Goal: Task Accomplishment & Management: Complete application form

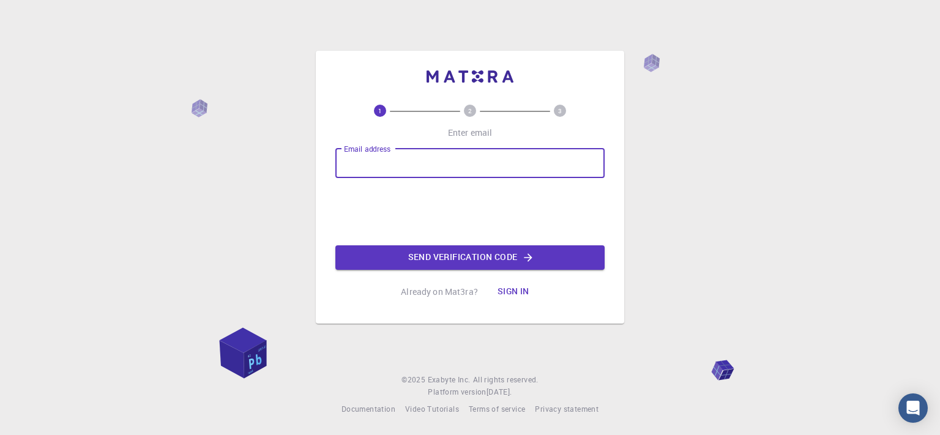
click at [403, 162] on input "Email address" at bounding box center [469, 163] width 269 height 29
click at [455, 167] on input "[EMAIL_ADDRESS][DOMAIN_NAME]" at bounding box center [469, 163] width 269 height 29
type input "f"
click at [358, 216] on div "Email address Email address Send verification code" at bounding box center [469, 209] width 269 height 121
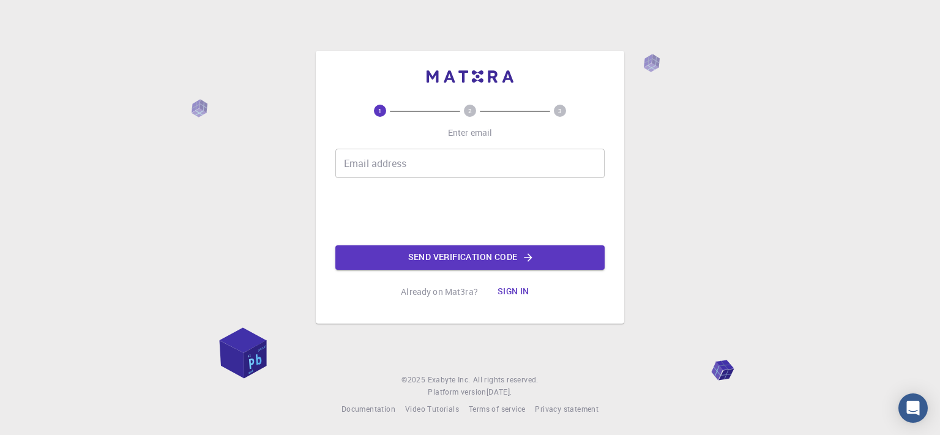
click at [362, 149] on div "Email address Email address" at bounding box center [469, 163] width 269 height 29
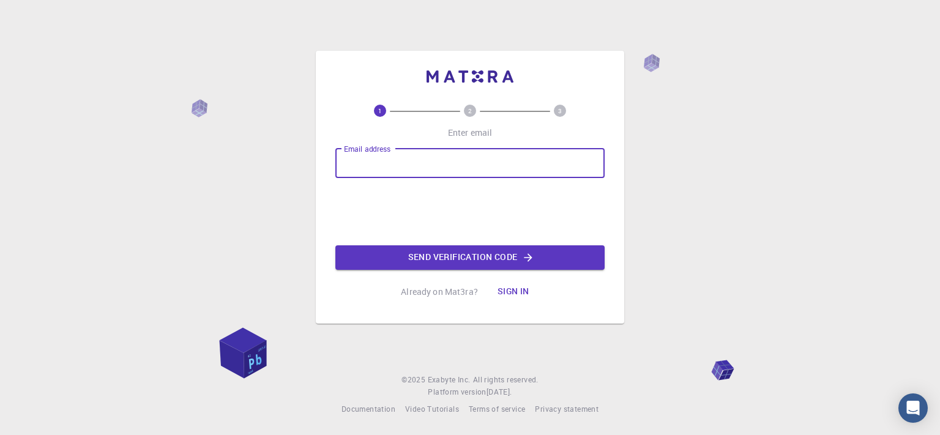
type input "[EMAIL_ADDRESS][DOMAIN_NAME]"
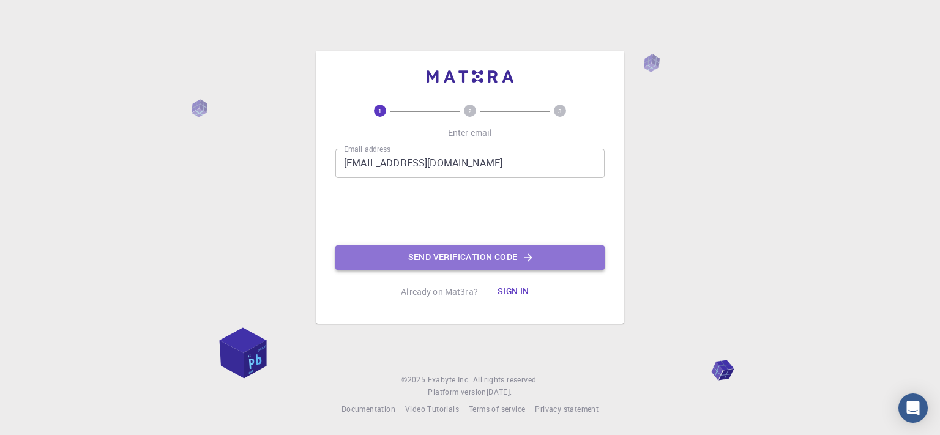
click at [441, 256] on button "Send verification code" at bounding box center [469, 257] width 269 height 24
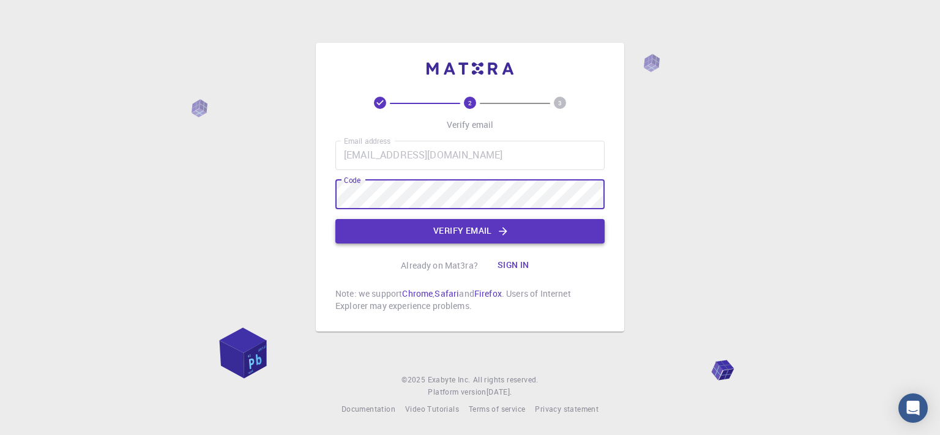
click at [412, 240] on button "Verify email" at bounding box center [469, 231] width 269 height 24
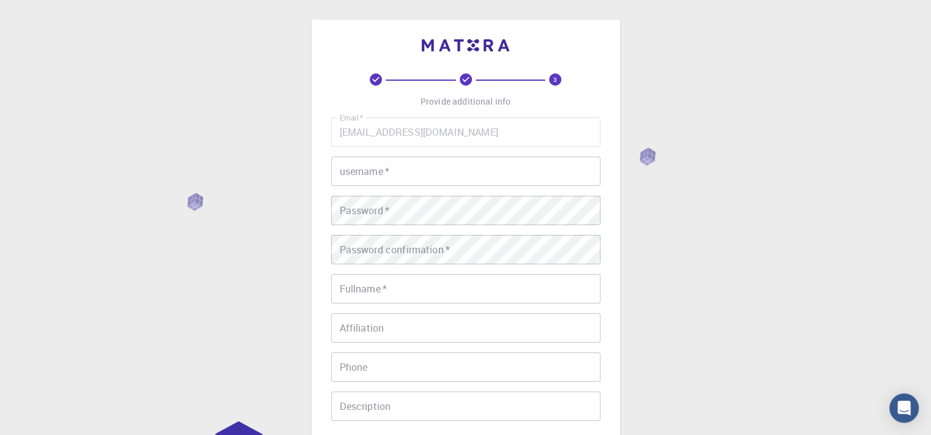
click at [406, 176] on input "username   *" at bounding box center [465, 171] width 269 height 29
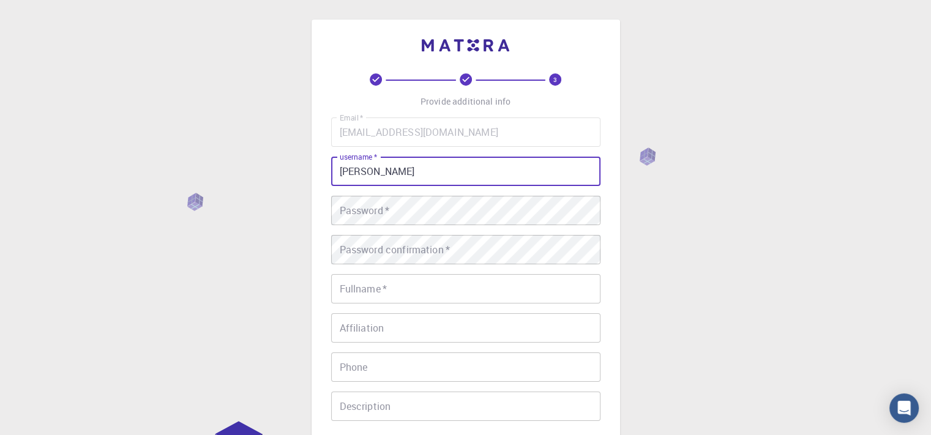
type input "[PERSON_NAME]"
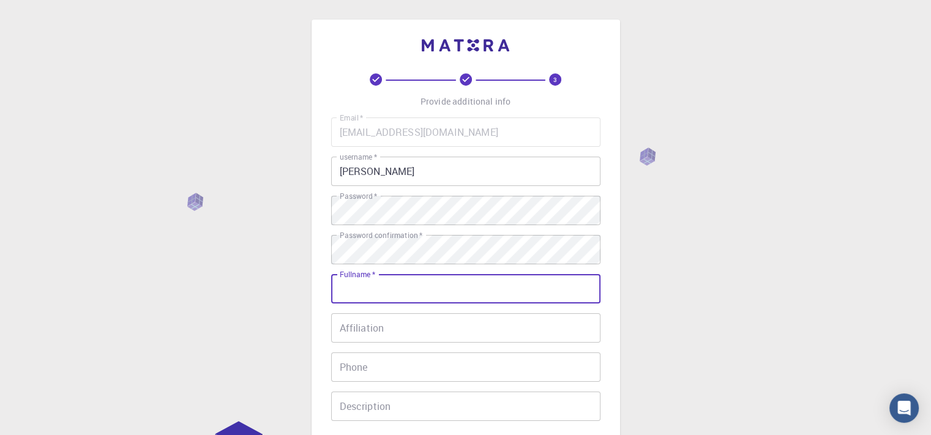
click at [390, 297] on input "Fullname   *" at bounding box center [465, 288] width 269 height 29
type input "[PERSON_NAME]"
click at [363, 332] on input "Affiliation" at bounding box center [465, 327] width 269 height 29
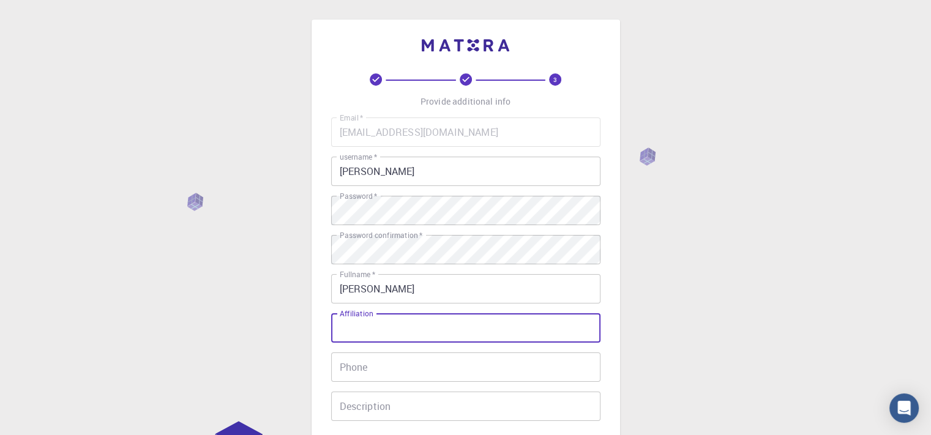
click at [384, 358] on input "Phone" at bounding box center [465, 366] width 269 height 29
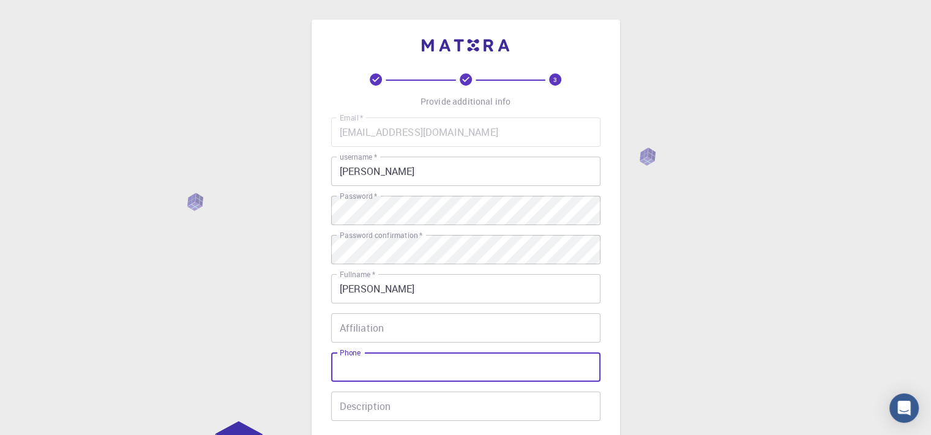
type input "0951522457"
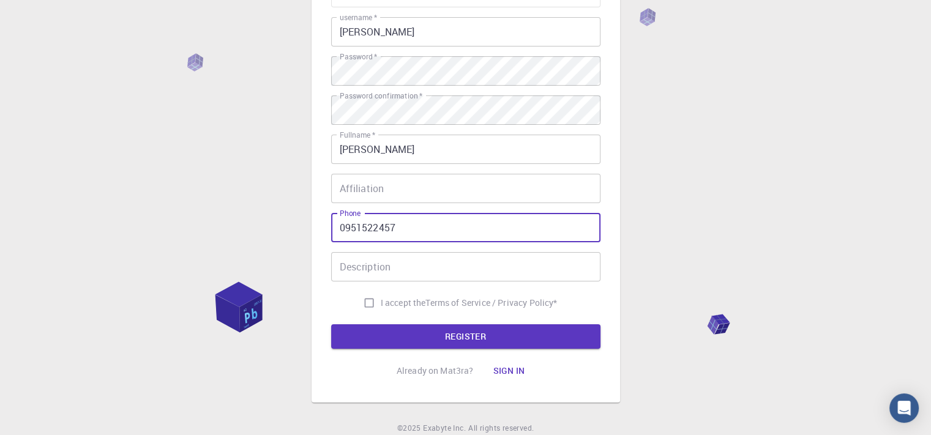
scroll to position [143, 0]
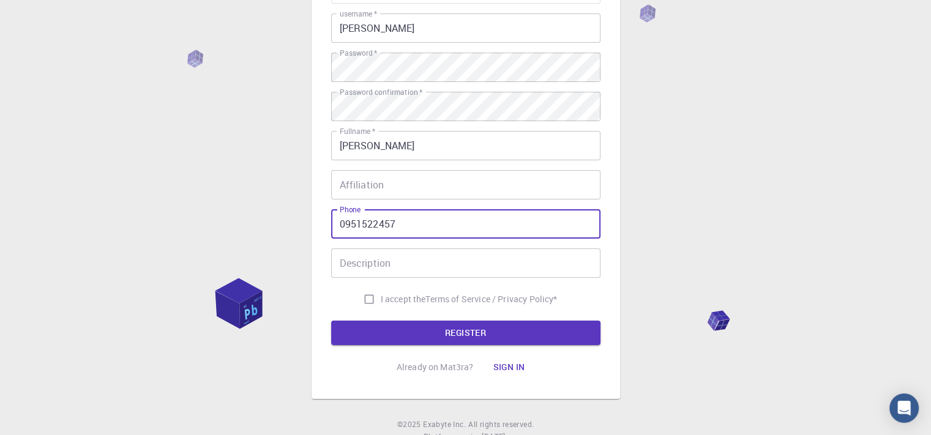
click at [367, 298] on input "I accept the Terms of Service / Privacy Policy *" at bounding box center [368, 299] width 23 height 23
checkbox input "true"
click at [453, 329] on button "REGISTER" at bounding box center [465, 333] width 269 height 24
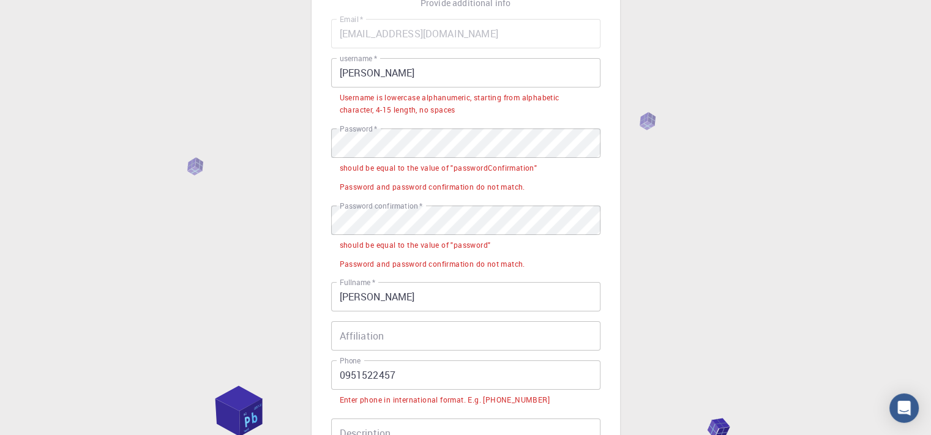
scroll to position [98, 0]
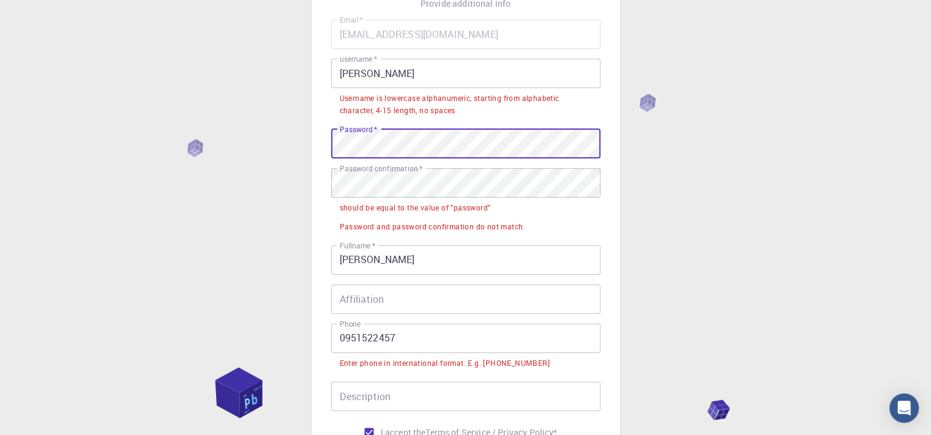
click at [416, 172] on label "Password confirmation   *" at bounding box center [381, 168] width 83 height 10
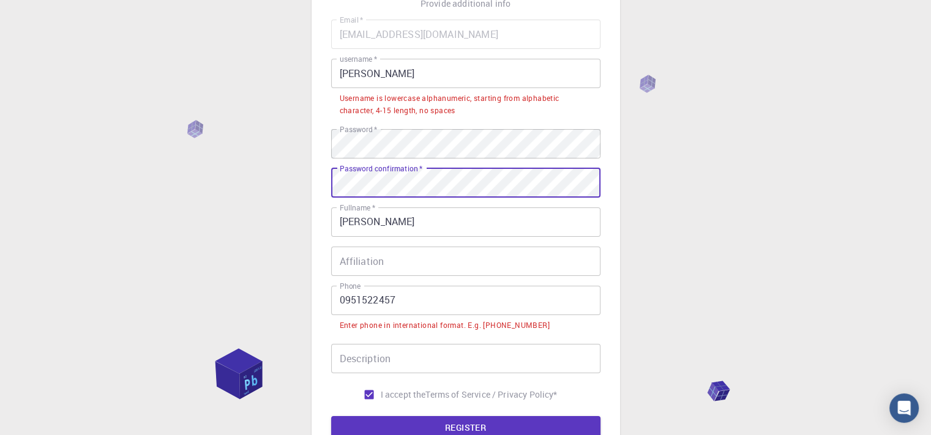
click at [401, 262] on input "Affiliation" at bounding box center [465, 261] width 269 height 29
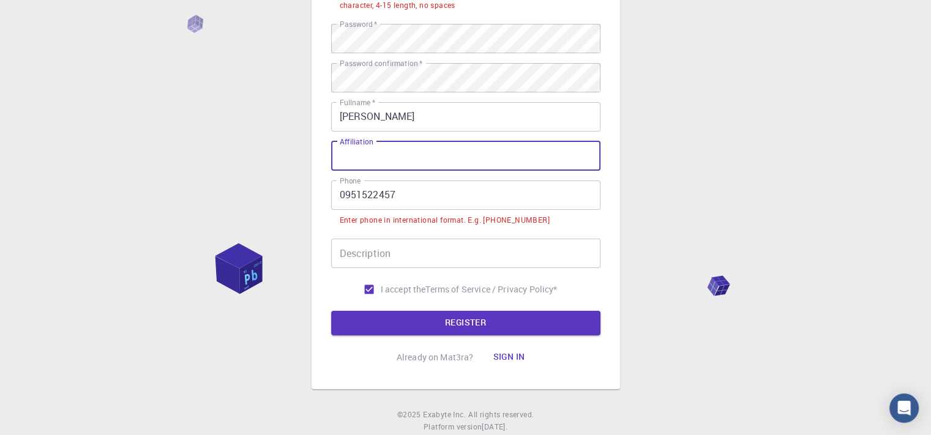
scroll to position [204, 0]
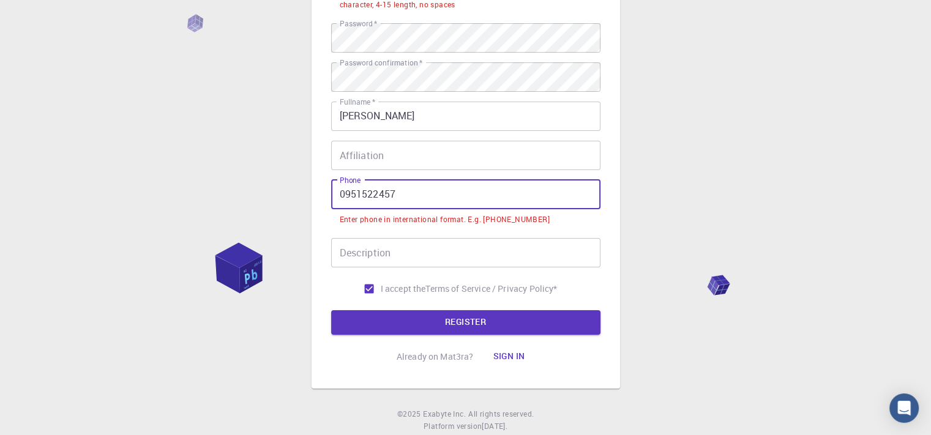
click at [344, 195] on input "0951522457" at bounding box center [465, 194] width 269 height 29
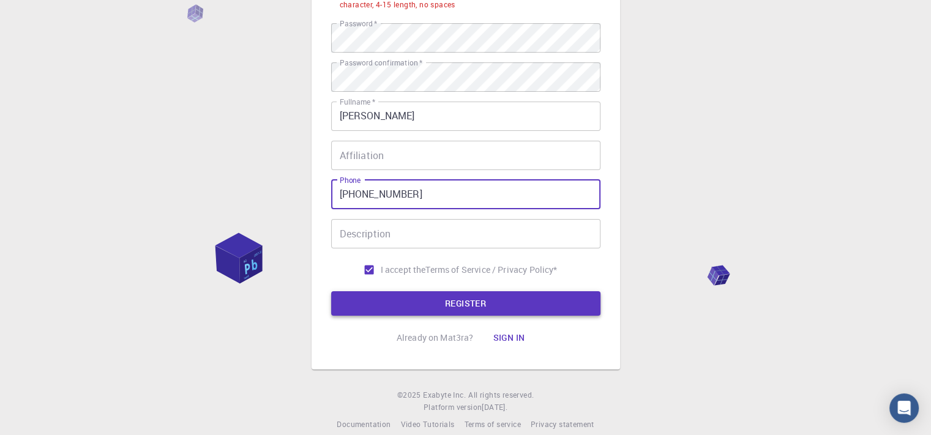
type input "[PHONE_NUMBER]"
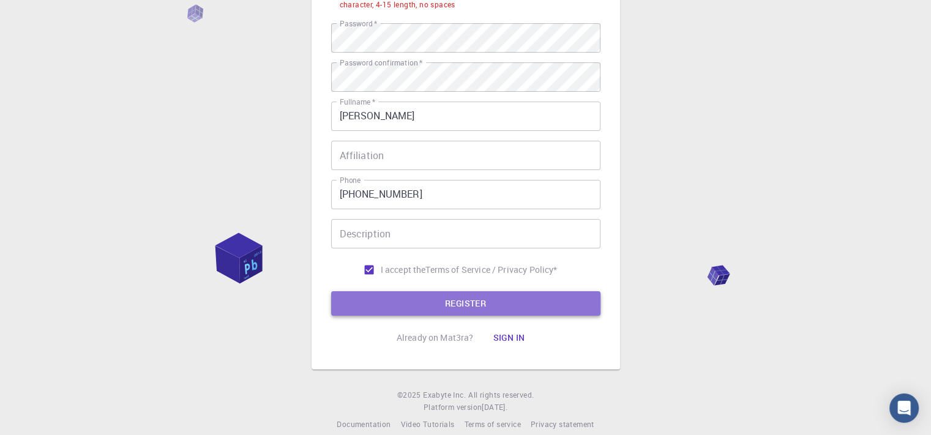
click at [455, 311] on button "REGISTER" at bounding box center [465, 303] width 269 height 24
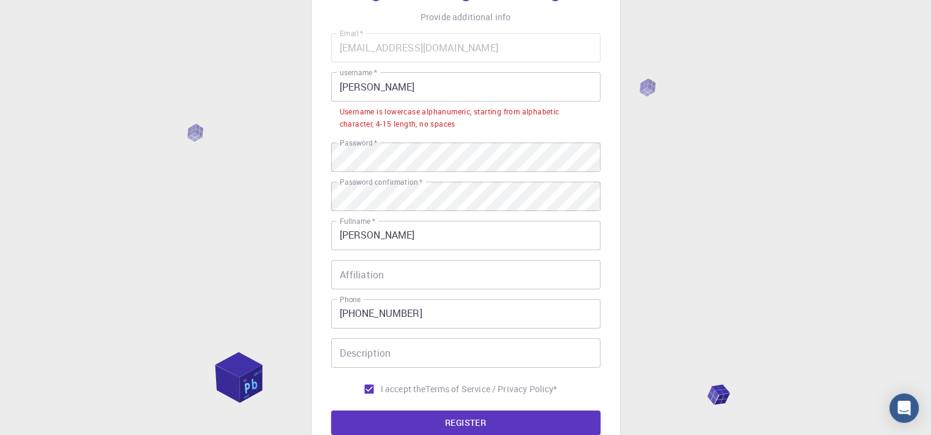
scroll to position [76, 0]
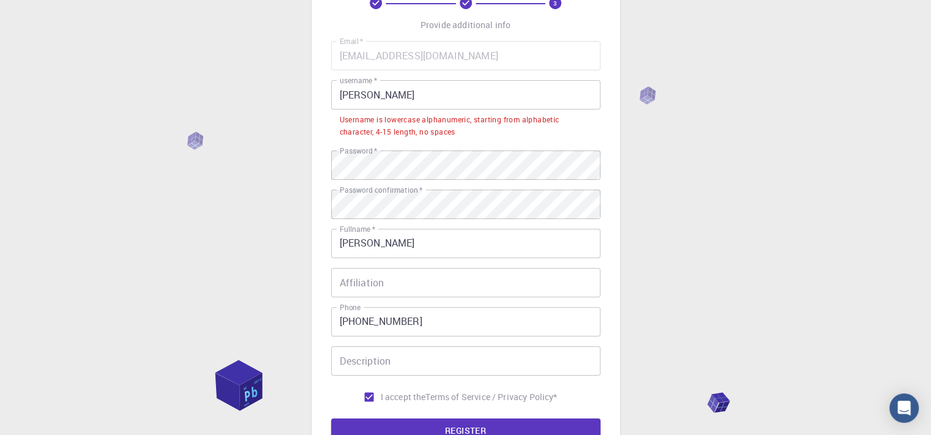
click at [381, 100] on input "[PERSON_NAME]" at bounding box center [465, 94] width 269 height 29
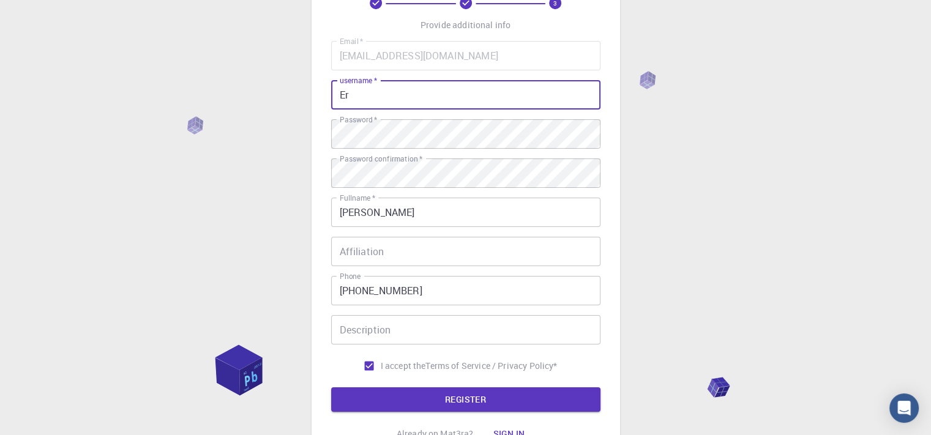
type input "E"
type input "ermiasnegn"
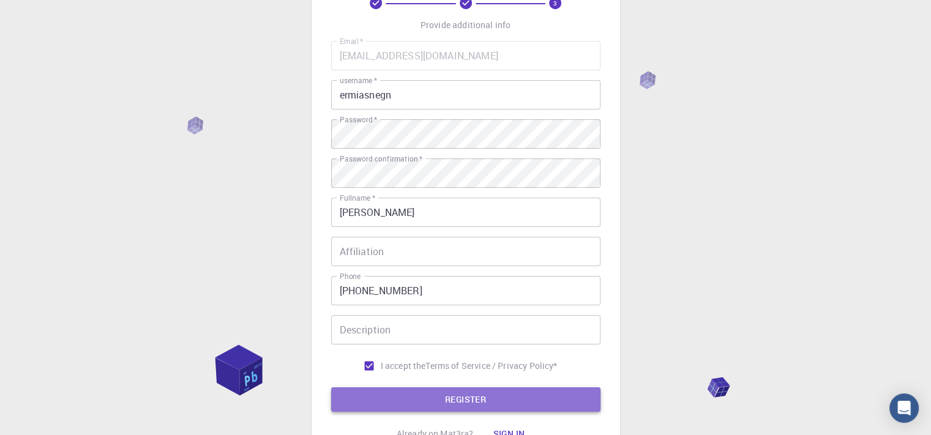
click at [455, 401] on button "REGISTER" at bounding box center [465, 399] width 269 height 24
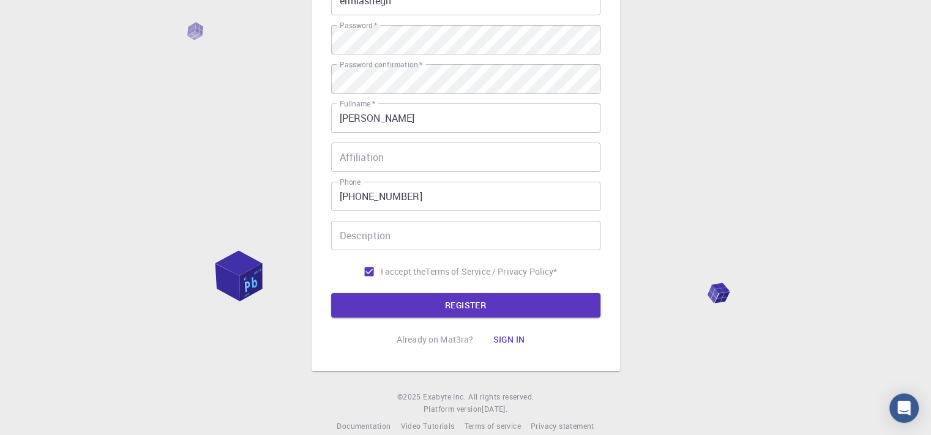
scroll to position [187, 0]
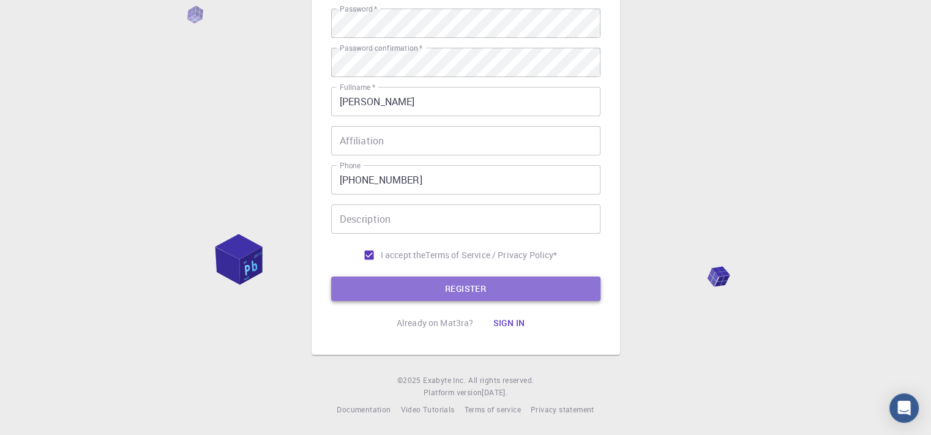
click at [458, 291] on button "REGISTER" at bounding box center [465, 289] width 269 height 24
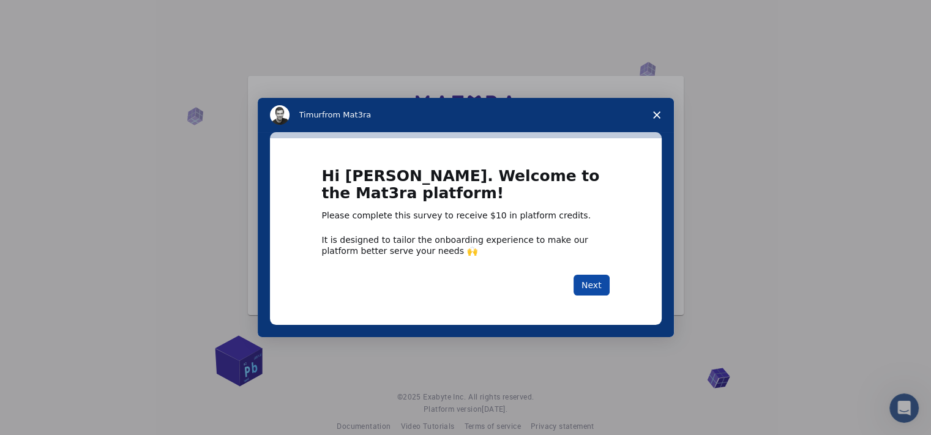
click at [596, 285] on button "Next" at bounding box center [591, 285] width 36 height 21
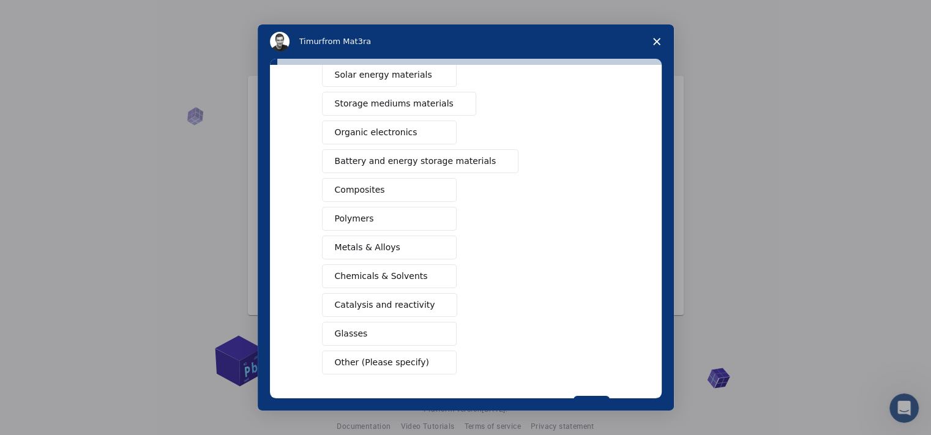
scroll to position [110, 0]
click at [397, 237] on button "Metals & Alloys" at bounding box center [389, 245] width 135 height 24
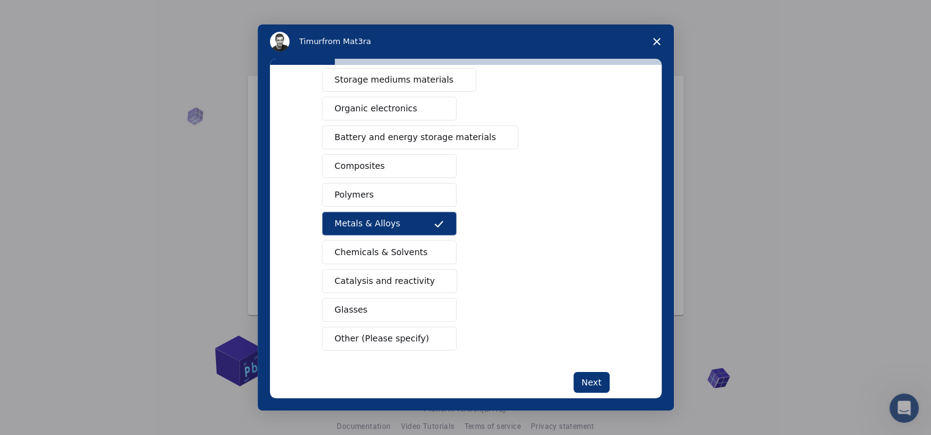
scroll to position [149, 0]
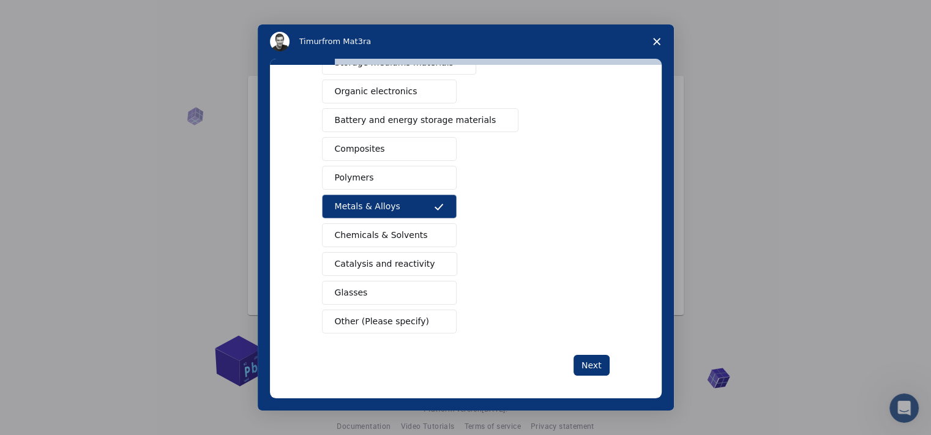
click at [354, 290] on span "Glasses" at bounding box center [351, 292] width 33 height 13
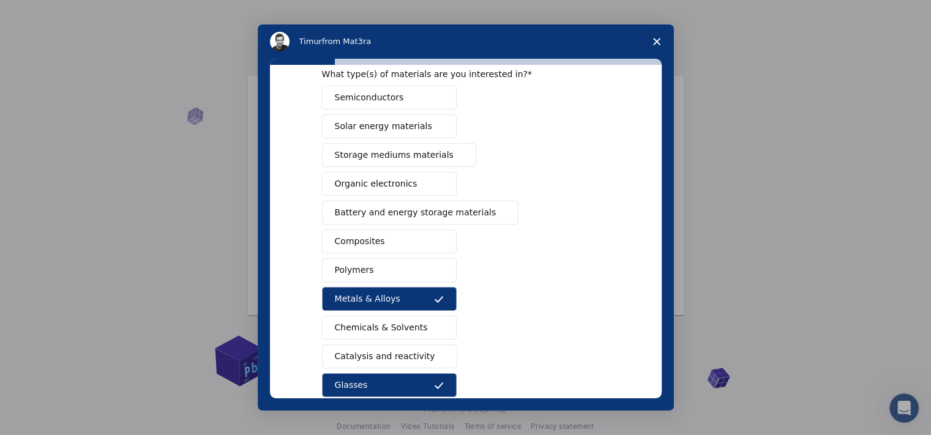
scroll to position [47, 0]
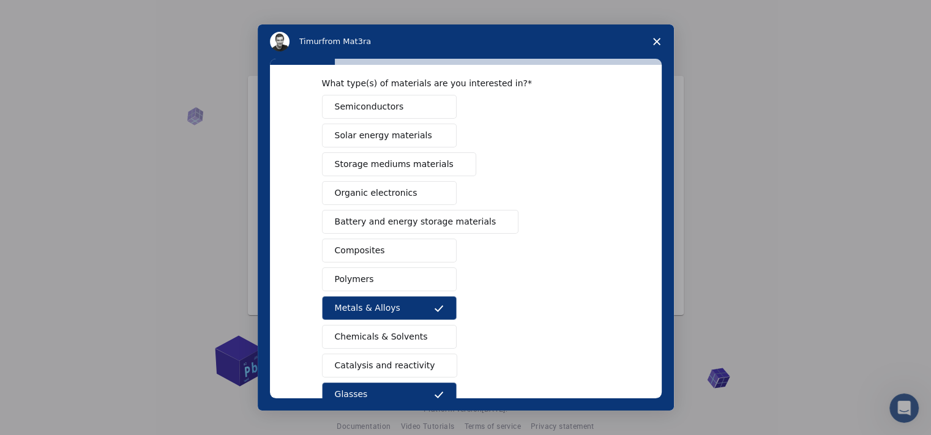
click at [372, 247] on span "Composites" at bounding box center [360, 250] width 50 height 13
click at [370, 281] on button "Polymers" at bounding box center [389, 279] width 135 height 24
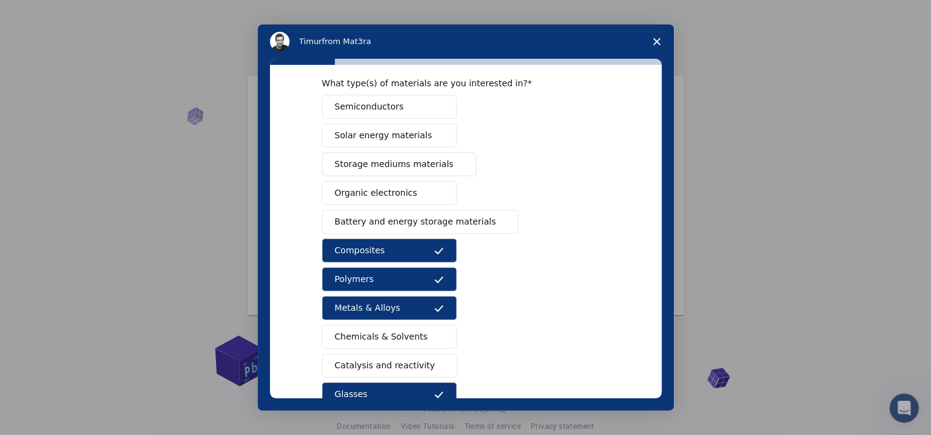
click at [396, 221] on span "Battery and energy storage materials" at bounding box center [416, 221] width 162 height 13
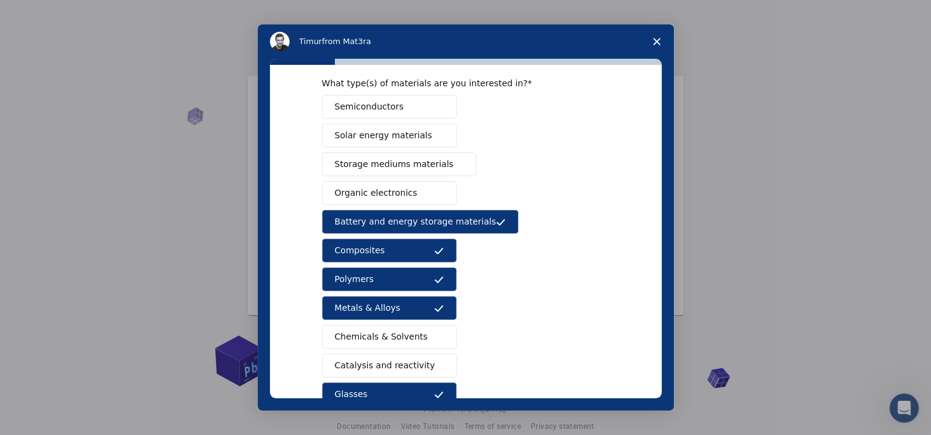
click at [396, 193] on span "Organic electronics" at bounding box center [376, 193] width 83 height 13
click at [396, 166] on span "Storage mediums materials" at bounding box center [394, 164] width 119 height 13
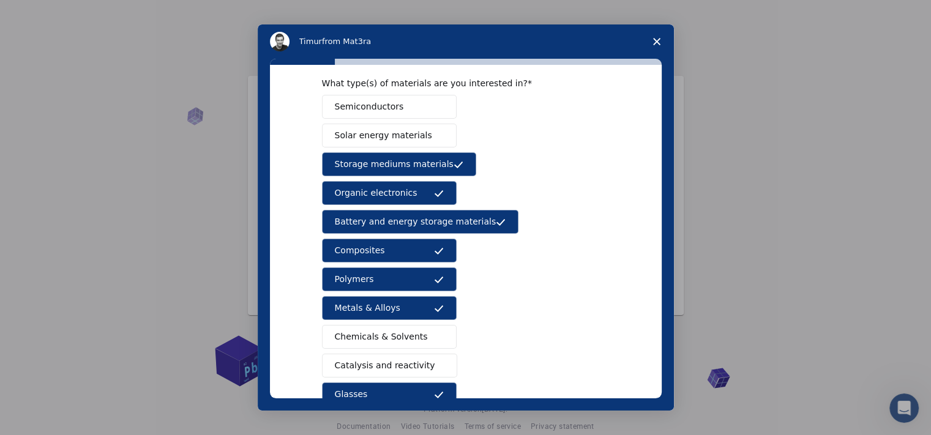
click at [396, 130] on span "Solar energy materials" at bounding box center [383, 135] width 97 height 13
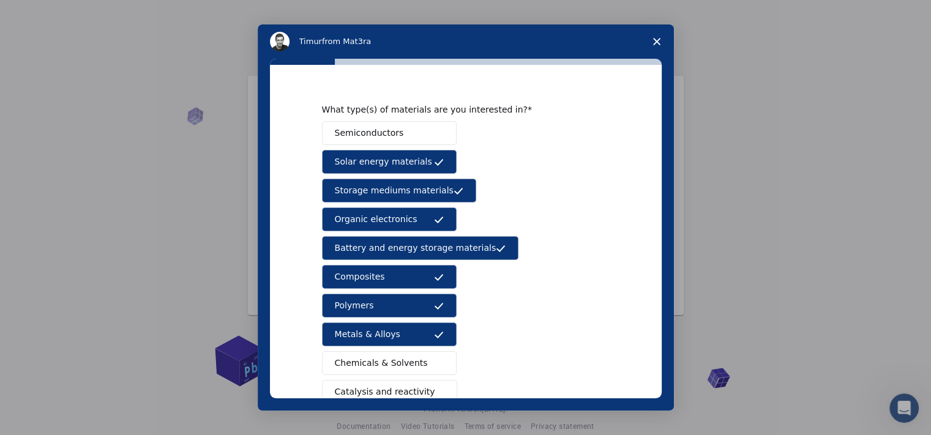
click at [396, 130] on button "Semiconductors" at bounding box center [389, 133] width 135 height 24
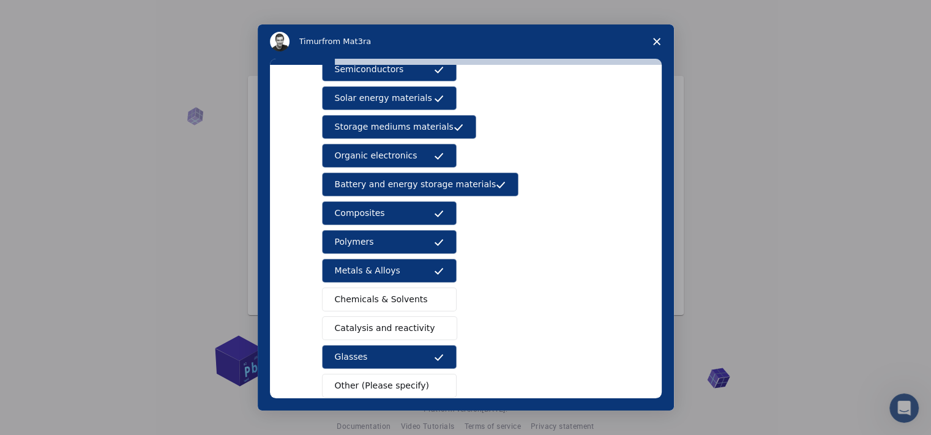
scroll to position [85, 0]
click at [381, 298] on span "Chemicals & Solvents" at bounding box center [381, 298] width 93 height 13
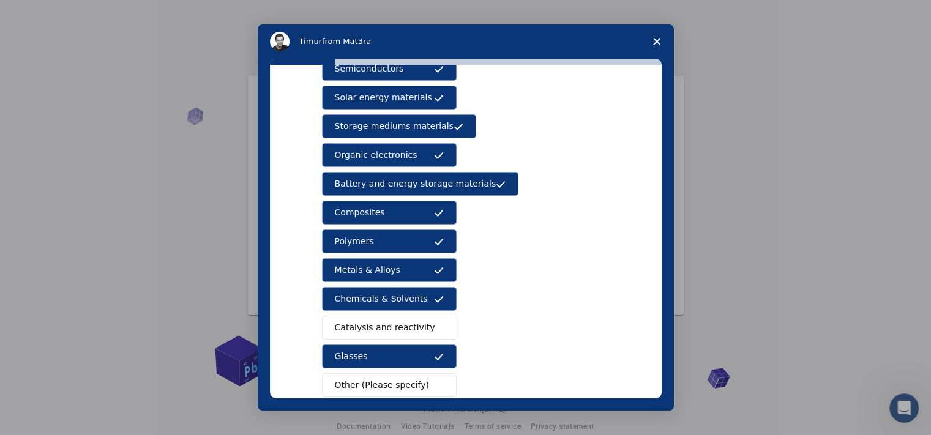
click at [384, 321] on span "Catalysis and reactivity" at bounding box center [385, 327] width 100 height 13
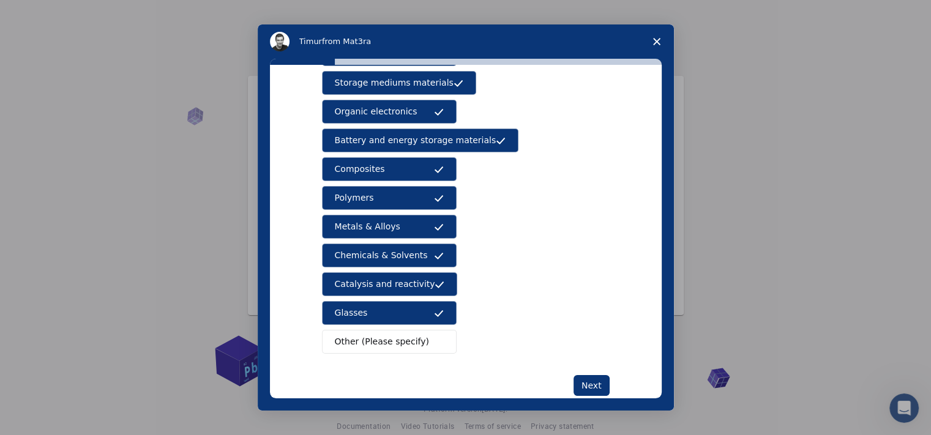
scroll to position [152, 0]
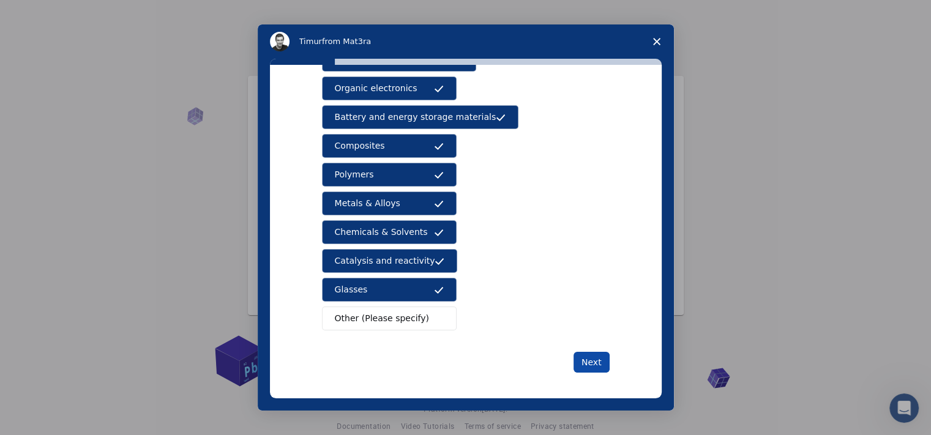
click at [591, 357] on button "Next" at bounding box center [591, 362] width 36 height 21
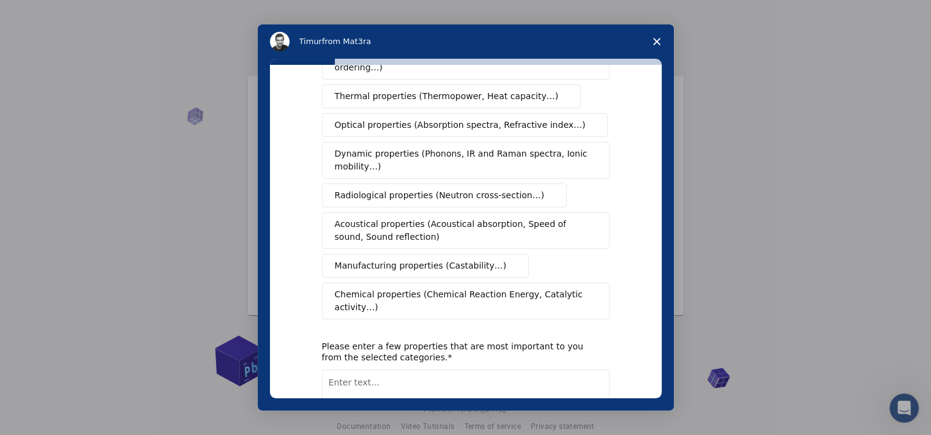
scroll to position [0, 0]
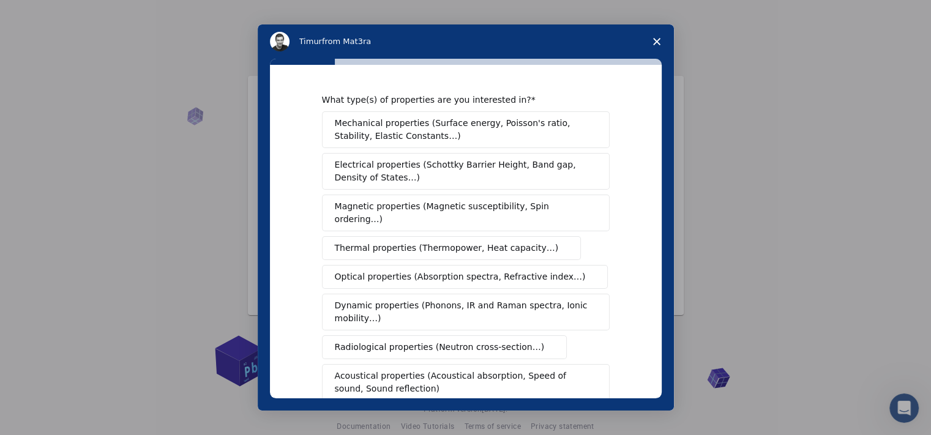
click at [418, 134] on span "Mechanical properties (Surface energy, Poisson's ratio, Stability, Elastic Cons…" at bounding box center [462, 130] width 255 height 26
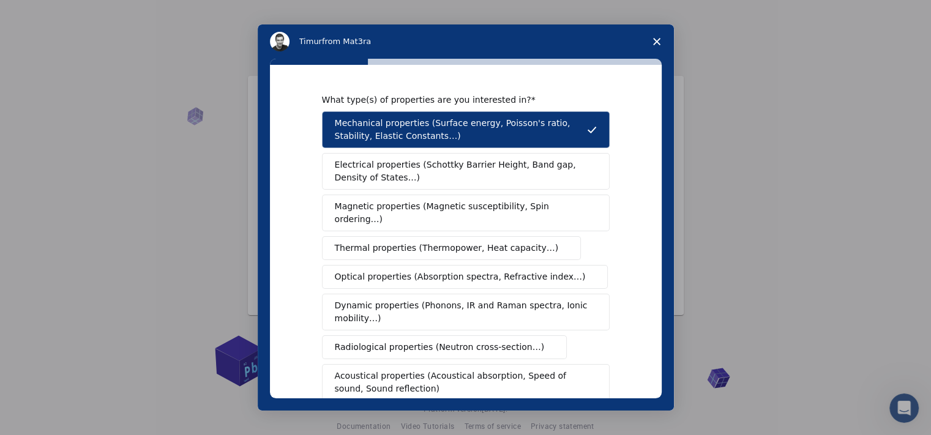
click at [417, 164] on span "Electrical properties (Schottky Barrier Height, Band gap, Density of States…)" at bounding box center [462, 171] width 255 height 26
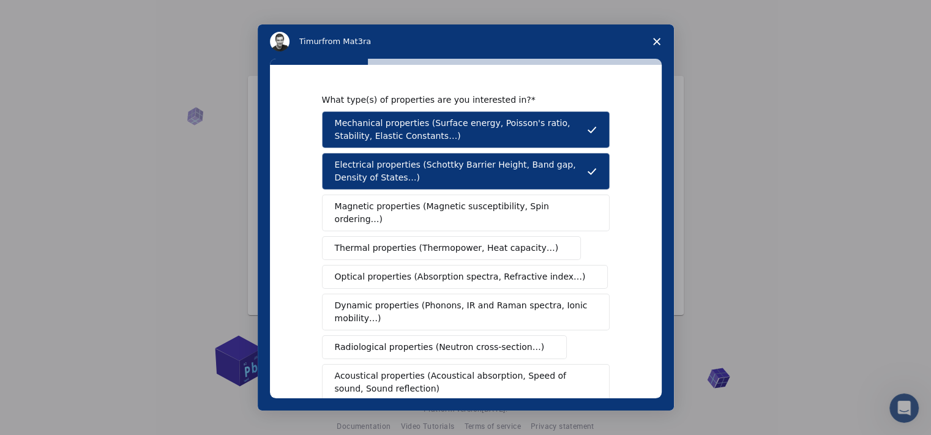
click at [412, 212] on span "Magnetic properties (Magnetic susceptibility, Spin ordering…)" at bounding box center [461, 213] width 253 height 26
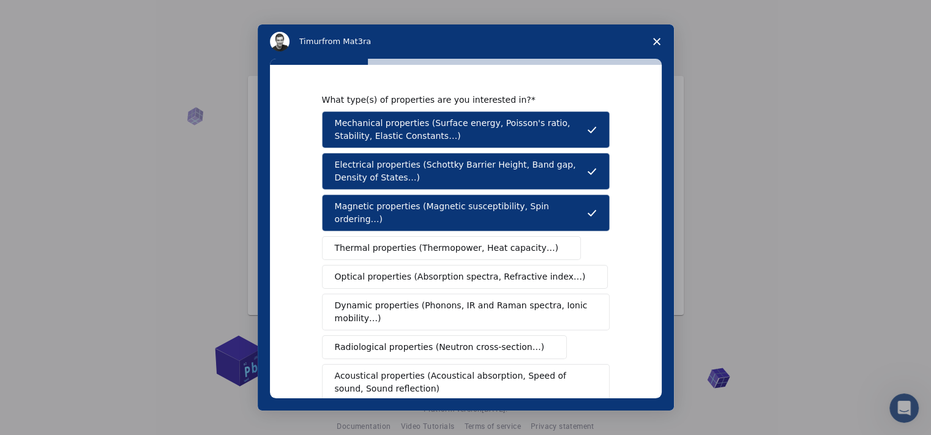
click at [407, 244] on button "Thermal properties (Thermopower, Heat capacity…)" at bounding box center [451, 248] width 259 height 24
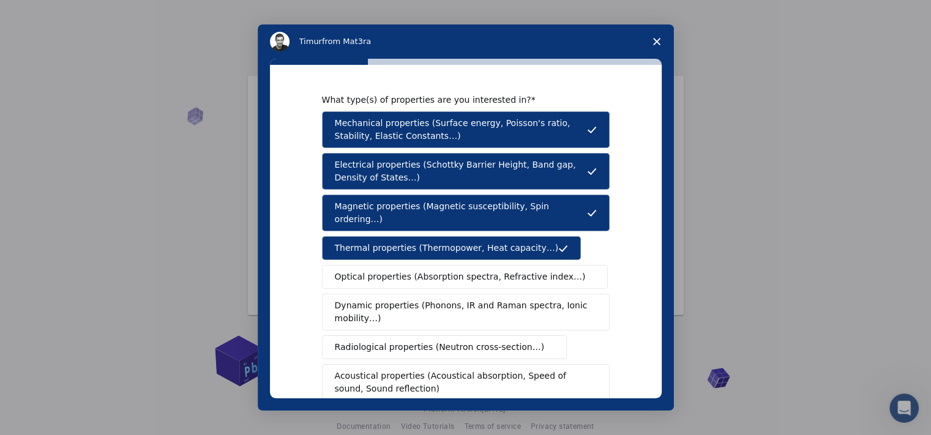
click at [405, 270] on span "Optical properties (Absorption spectra, Refractive index…)" at bounding box center [460, 276] width 251 height 13
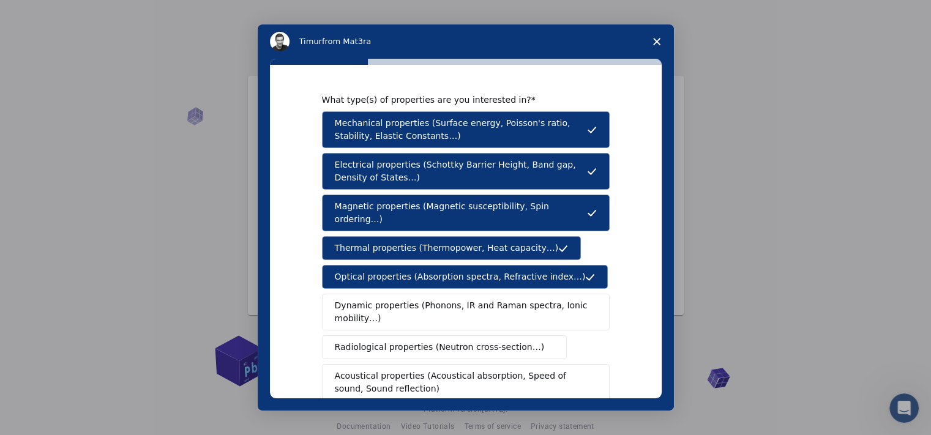
click at [401, 299] on span "Dynamic properties (Phonons, IR and Raman spectra, Ionic mobility…)" at bounding box center [462, 312] width 254 height 26
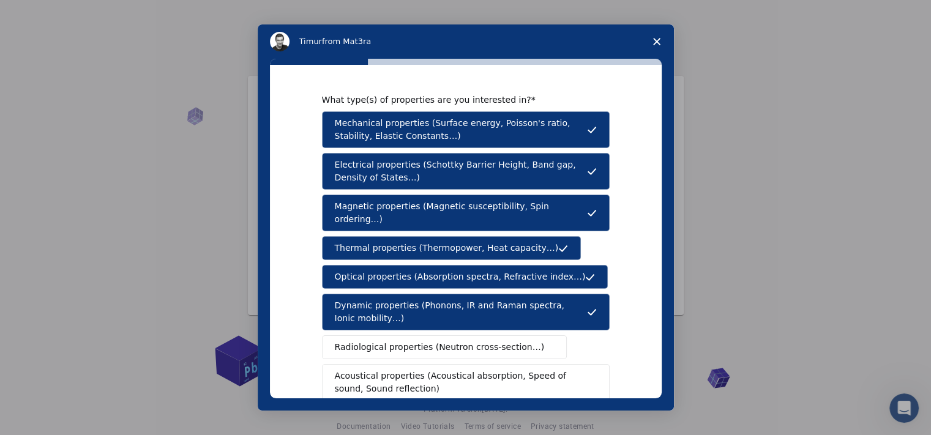
click at [399, 335] on button "Radiological properties (Neutron cross-section…)" at bounding box center [444, 347] width 245 height 24
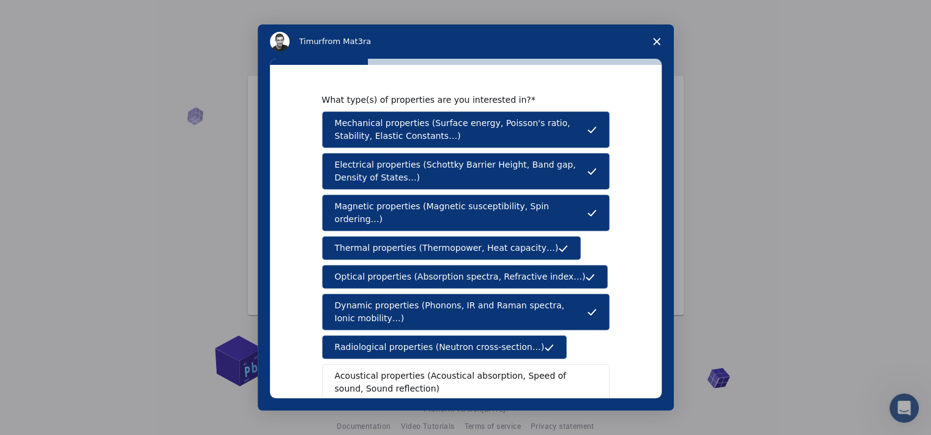
click at [393, 370] on span "Acoustical properties (Acoustical absorption, Speed of sound, Sound reflection)" at bounding box center [462, 383] width 255 height 26
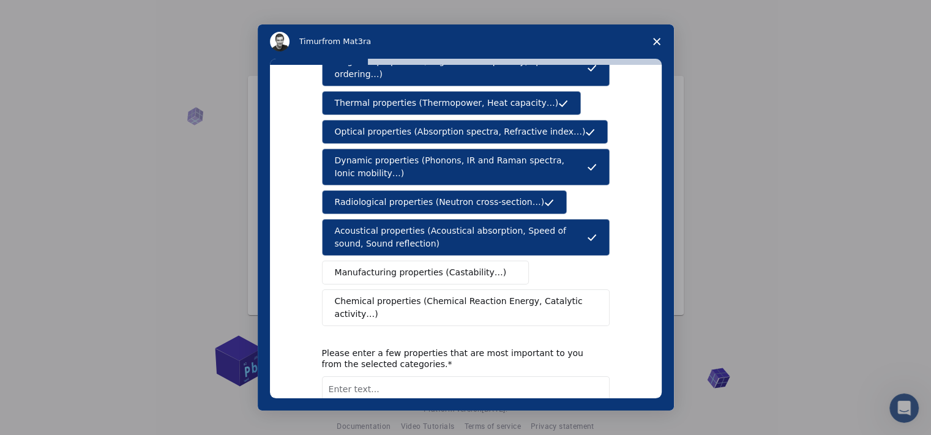
scroll to position [148, 0]
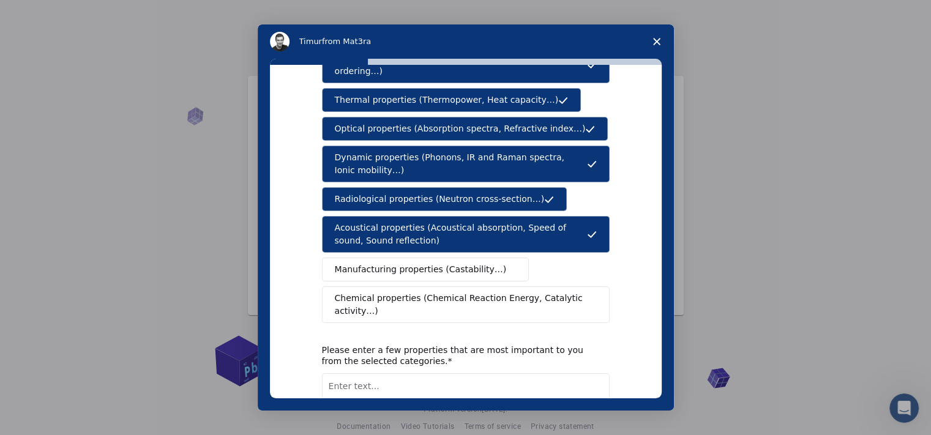
click at [421, 263] on span "Manufacturing properties (Castability…)" at bounding box center [421, 269] width 172 height 13
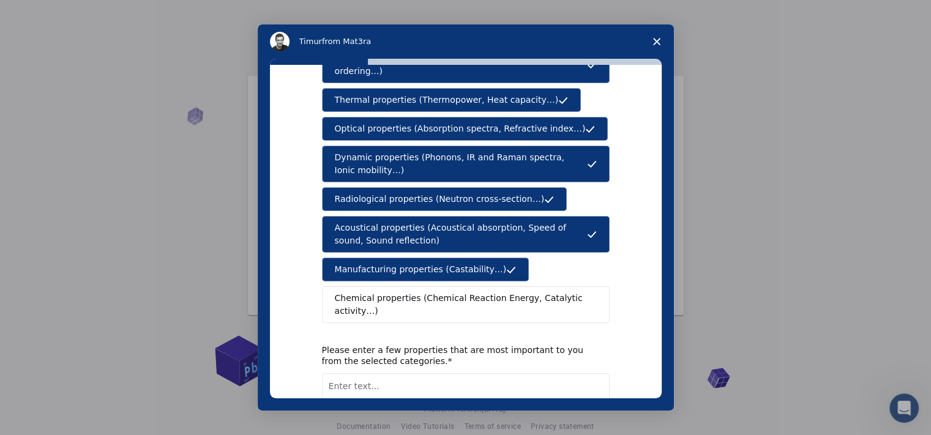
click at [423, 292] on span "Chemical properties (Chemical Reaction Energy, Catalytic activity…)" at bounding box center [461, 305] width 253 height 26
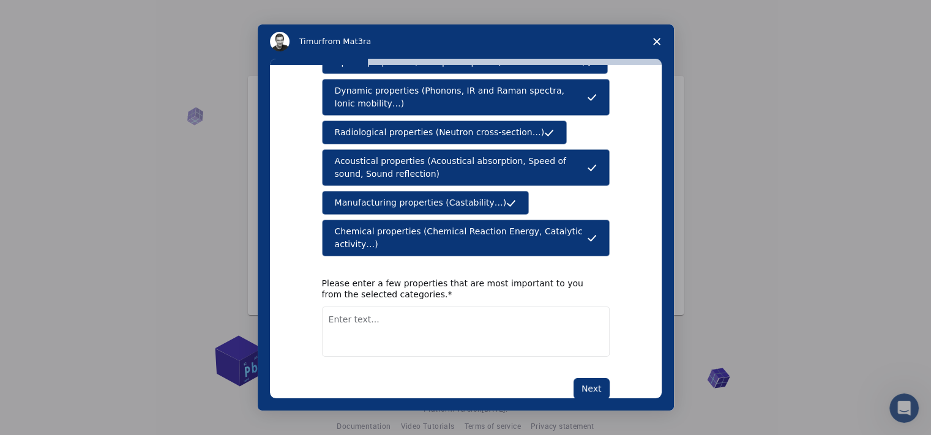
scroll to position [215, 0]
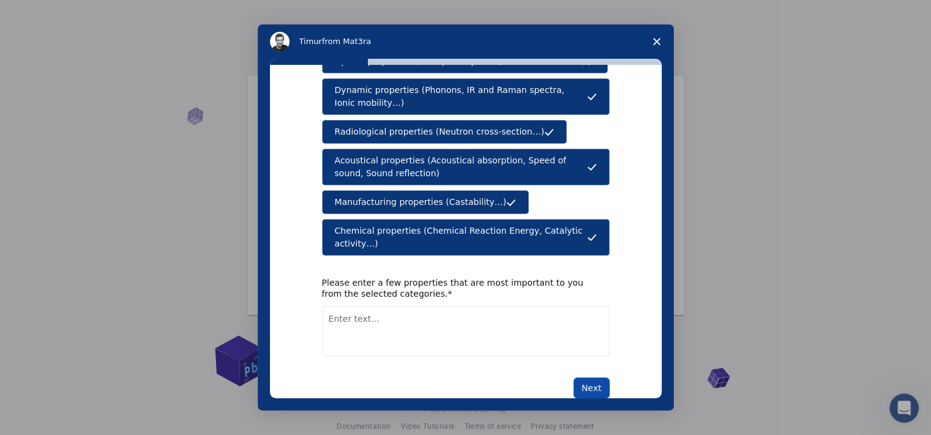
click at [583, 377] on button "Next" at bounding box center [591, 387] width 36 height 21
click at [458, 307] on textarea "Enter text..." at bounding box center [466, 331] width 288 height 50
type textarea "S"
type textarea "Mechanical and Thermal Properties"
click at [580, 377] on button "Next" at bounding box center [591, 387] width 36 height 21
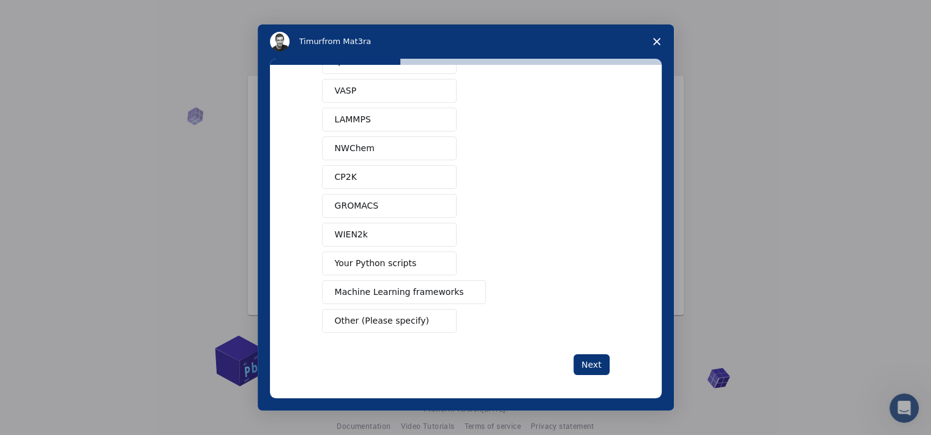
scroll to position [64, 0]
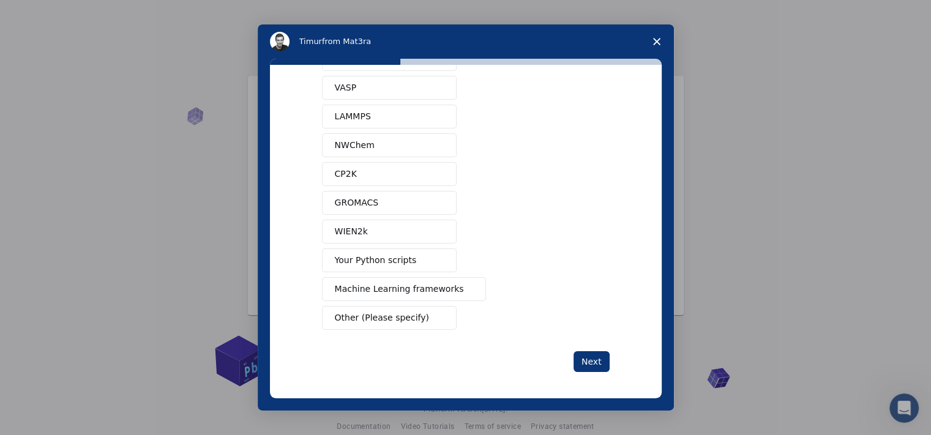
click at [386, 283] on span "Machine Learning frameworks" at bounding box center [399, 289] width 129 height 13
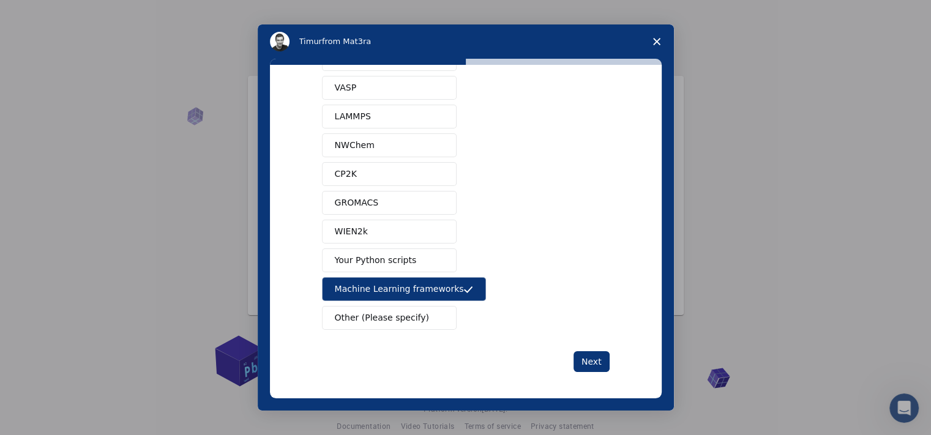
click at [437, 308] on button "Other (Please specify)" at bounding box center [389, 318] width 135 height 24
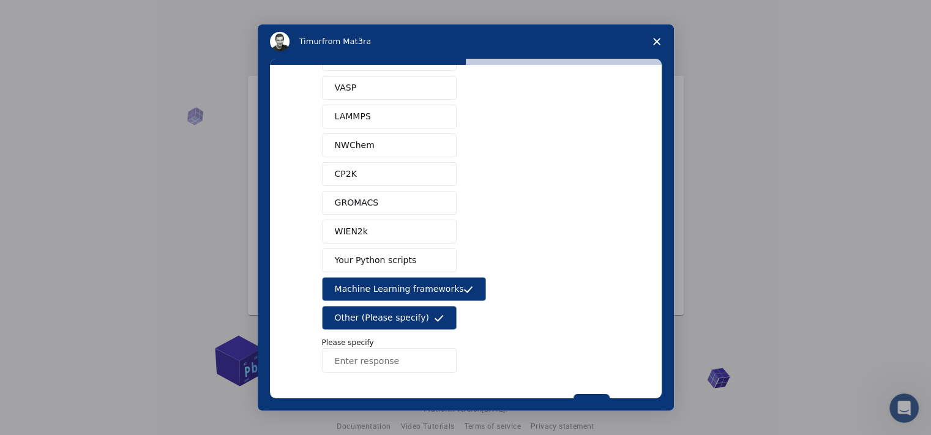
click at [383, 359] on input "Enter response" at bounding box center [389, 360] width 135 height 24
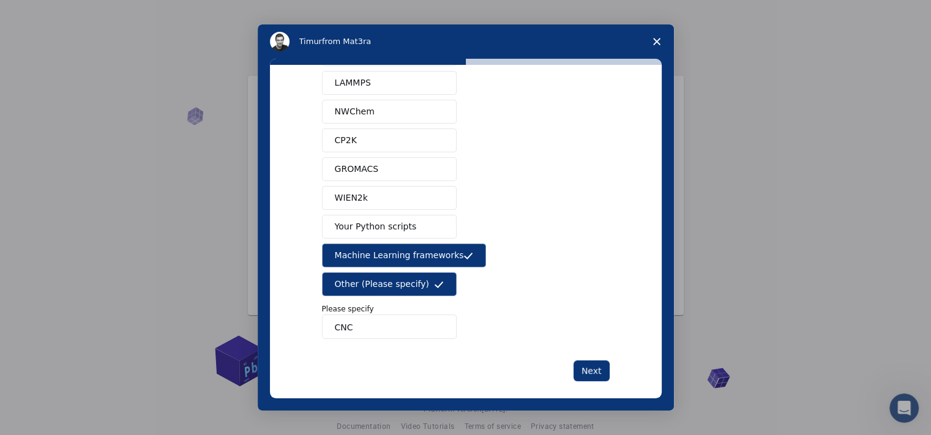
scroll to position [108, 0]
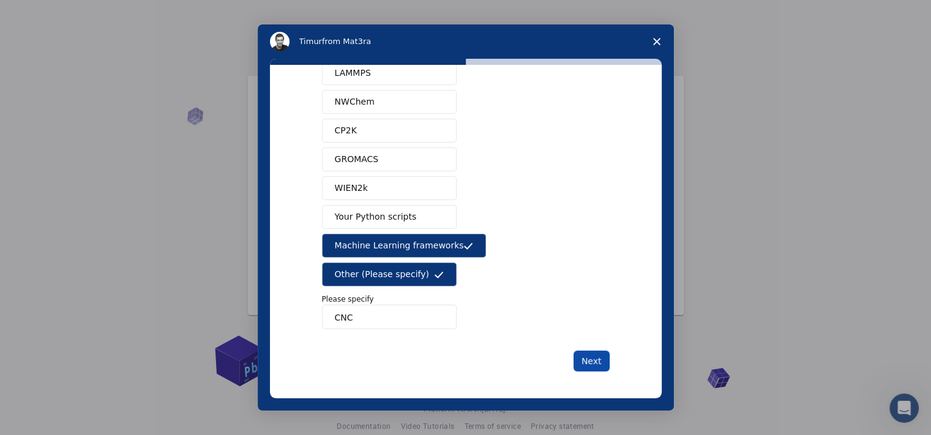
type input "CNC"
click at [590, 364] on button "Next" at bounding box center [591, 361] width 36 height 21
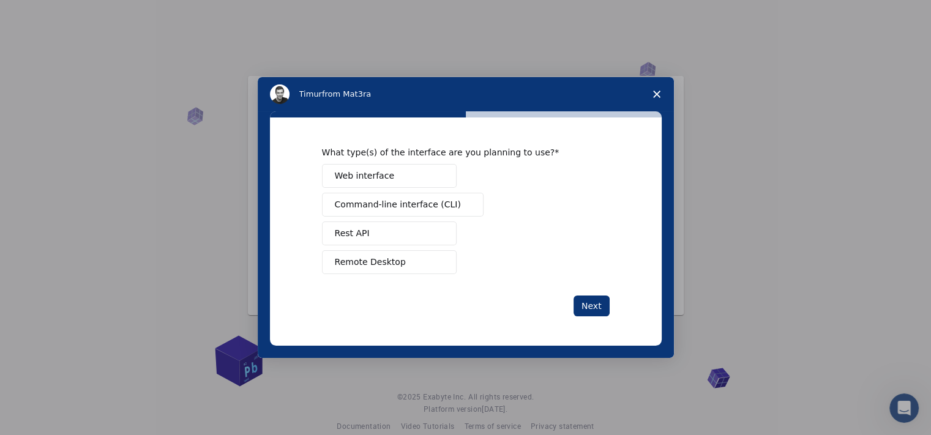
click at [389, 179] on button "Web interface" at bounding box center [389, 176] width 135 height 24
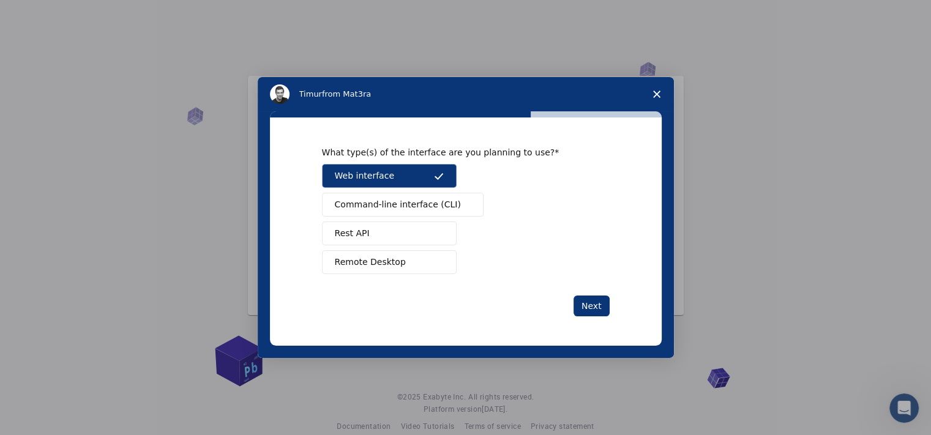
click at [400, 259] on button "Remote Desktop" at bounding box center [389, 262] width 135 height 24
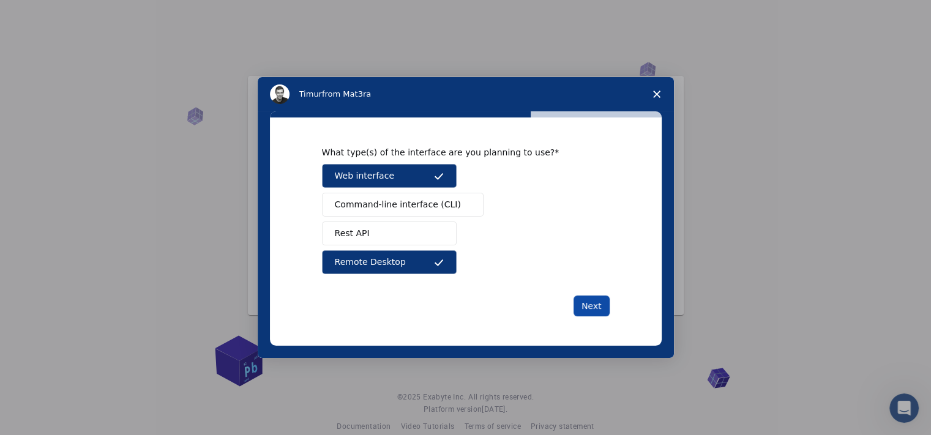
click at [601, 310] on button "Next" at bounding box center [591, 305] width 36 height 21
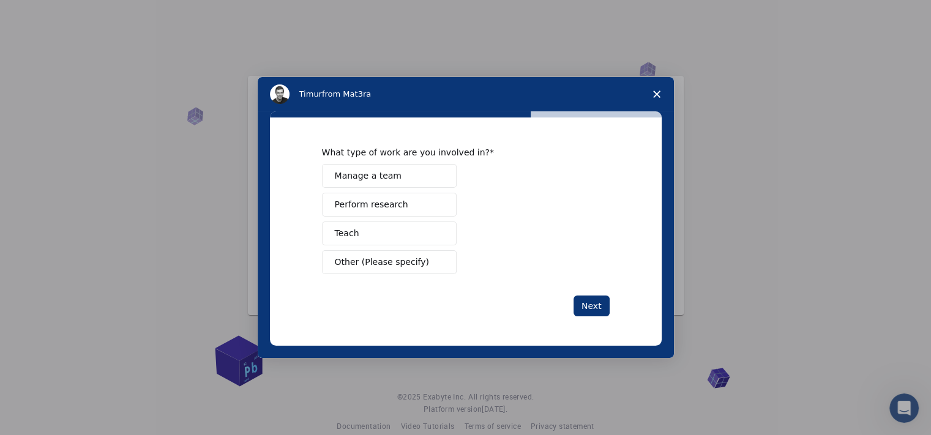
click at [389, 237] on button "Teach" at bounding box center [389, 233] width 135 height 24
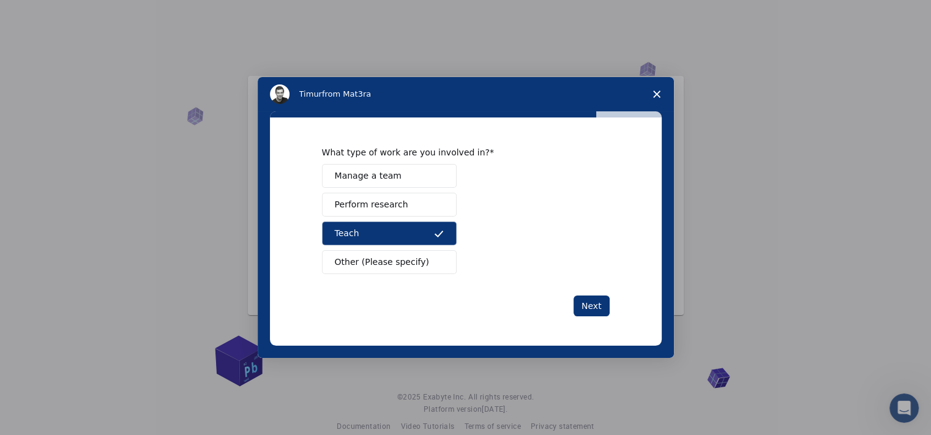
click at [393, 173] on span "Manage a team" at bounding box center [368, 175] width 67 height 13
click at [394, 206] on span "Perform research" at bounding box center [371, 204] width 73 height 13
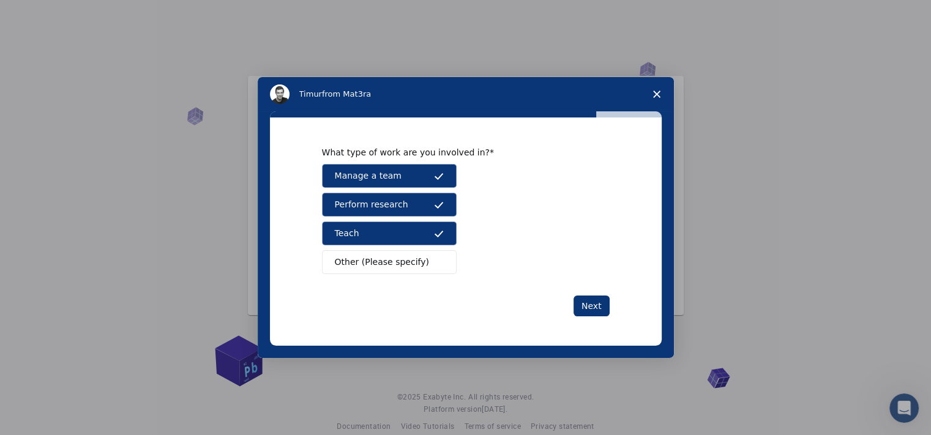
click at [391, 261] on span "Other (Please specify)" at bounding box center [382, 262] width 94 height 13
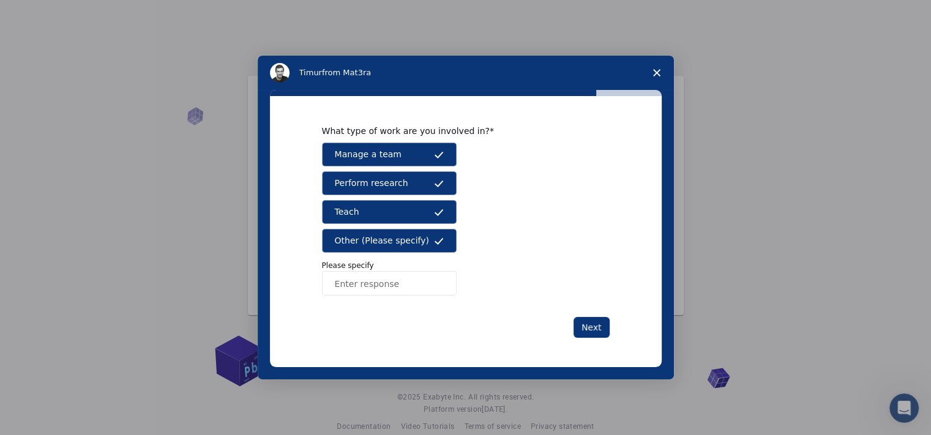
click at [365, 284] on input "Enter response" at bounding box center [389, 283] width 135 height 24
type input "Practical Works"
click at [587, 326] on button "Next" at bounding box center [591, 327] width 36 height 21
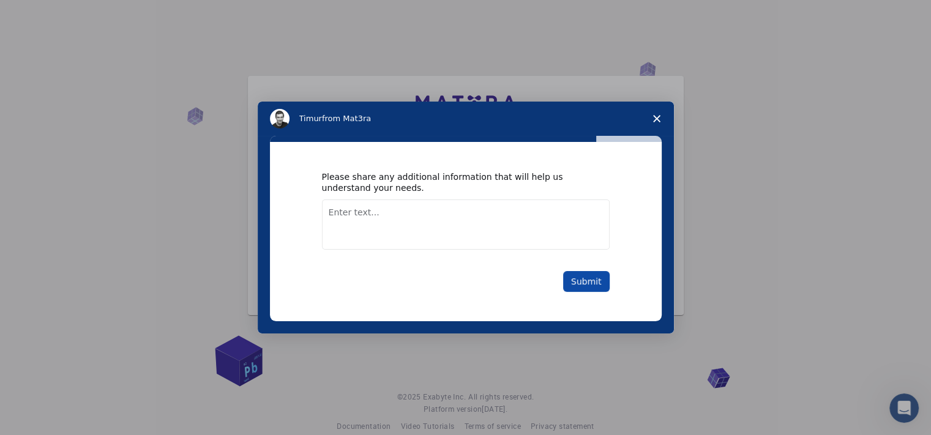
click at [590, 280] on button "Submit" at bounding box center [586, 281] width 46 height 21
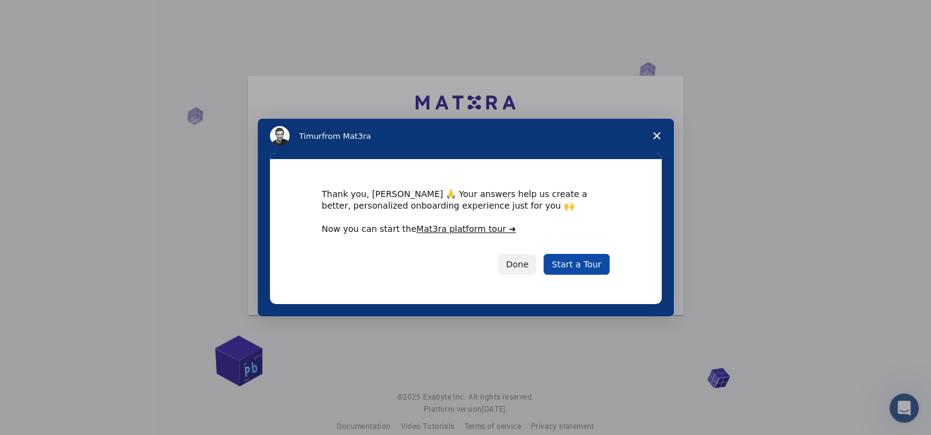
click at [579, 266] on link "Start a Tour" at bounding box center [575, 264] width 65 height 21
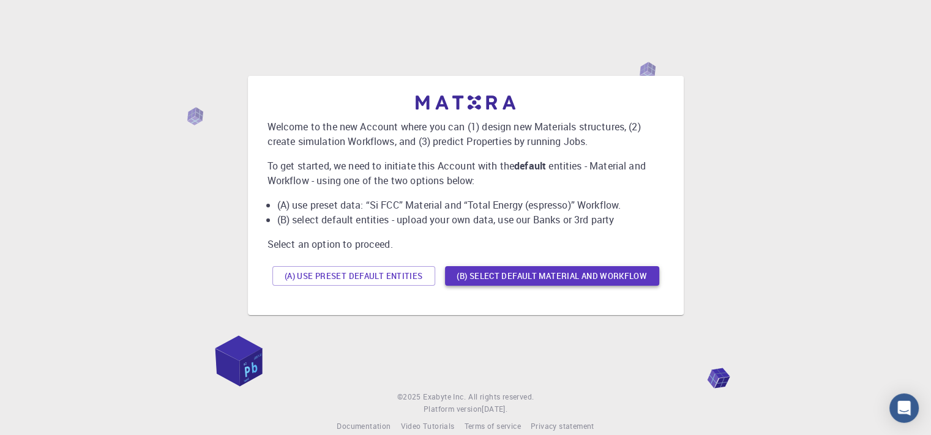
click at [555, 278] on button "(B) Select default material and workflow" at bounding box center [552, 276] width 214 height 20
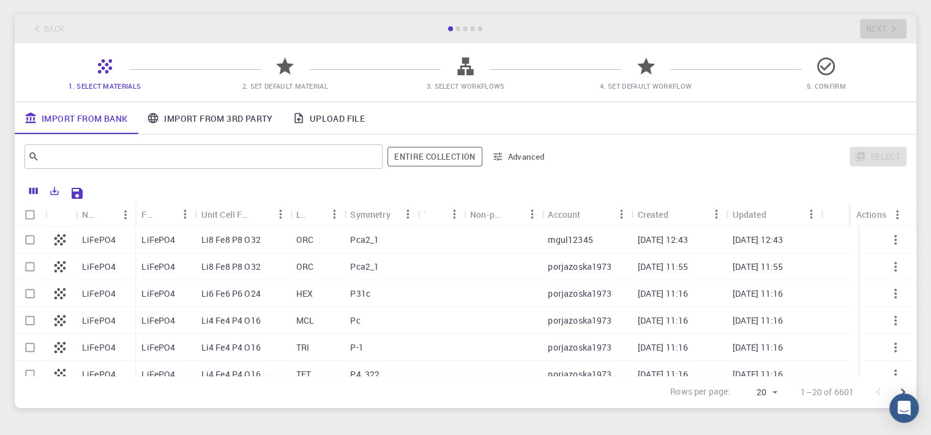
click at [362, 246] on div "Pca2_1" at bounding box center [380, 239] width 73 height 27
checkbox input "true"
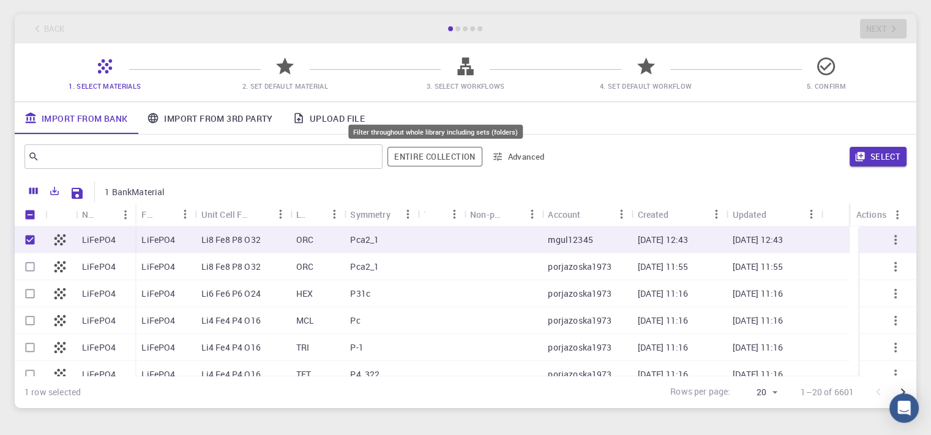
click at [441, 157] on button "Entire collection" at bounding box center [434, 157] width 94 height 20
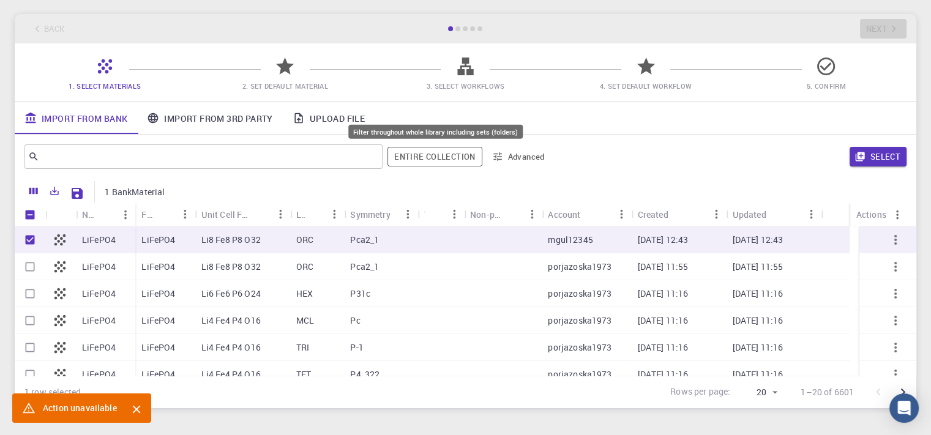
click at [441, 157] on button "Entire collection" at bounding box center [434, 157] width 94 height 20
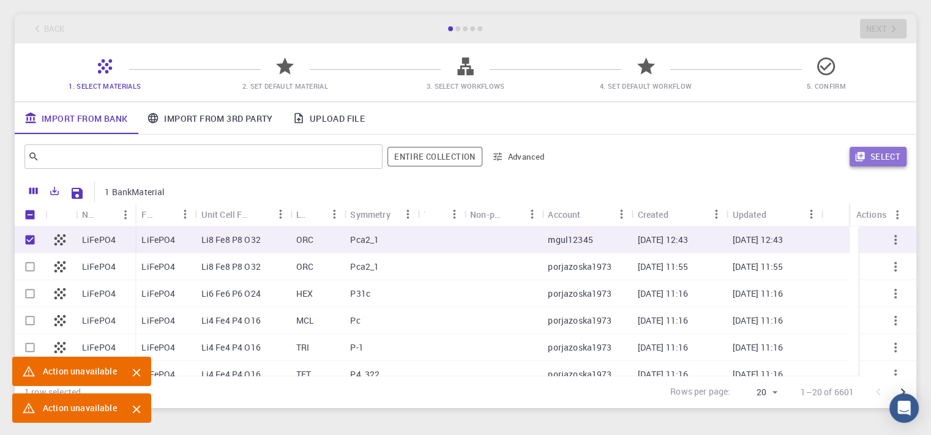
click at [874, 156] on button "Select" at bounding box center [877, 157] width 57 height 20
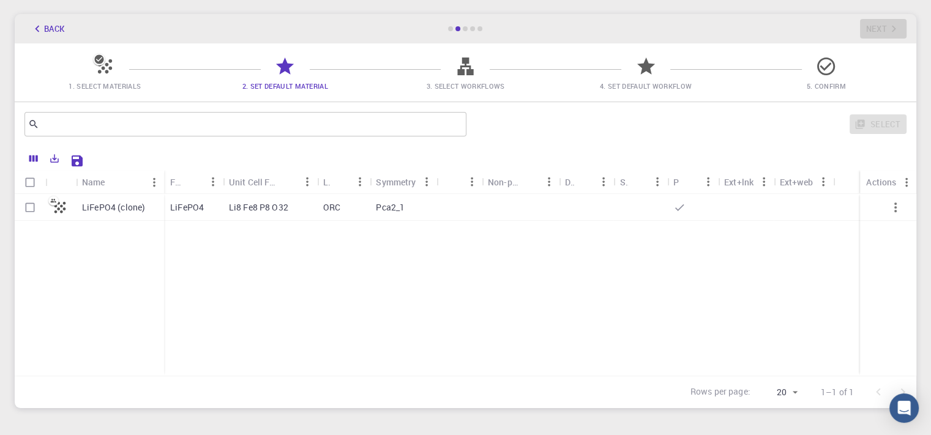
click at [99, 210] on p "LiFePO4 (clone)" at bounding box center [113, 207] width 63 height 12
checkbox input "true"
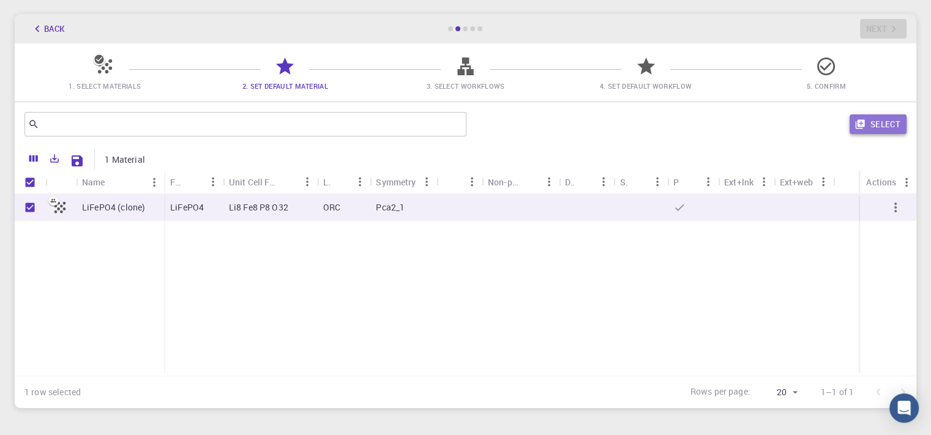
click at [879, 115] on button "Select" at bounding box center [877, 124] width 57 height 20
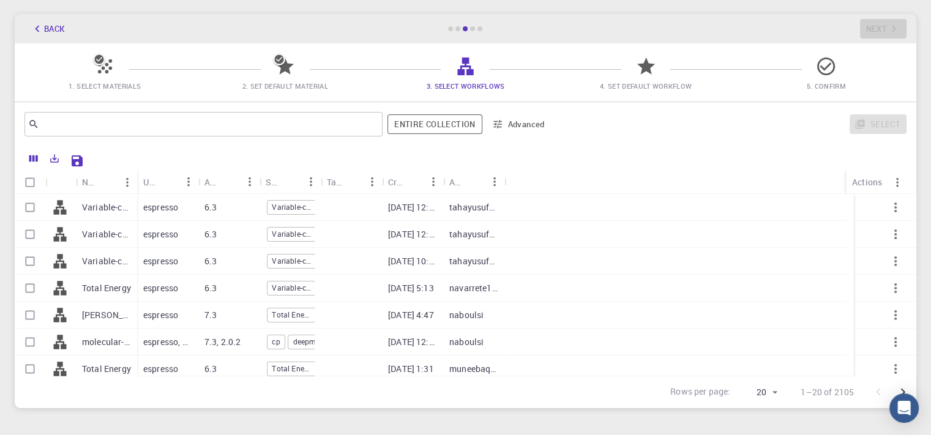
click at [295, 229] on span "Variable-cell Relaxation" at bounding box center [291, 234] width 48 height 10
checkbox input "true"
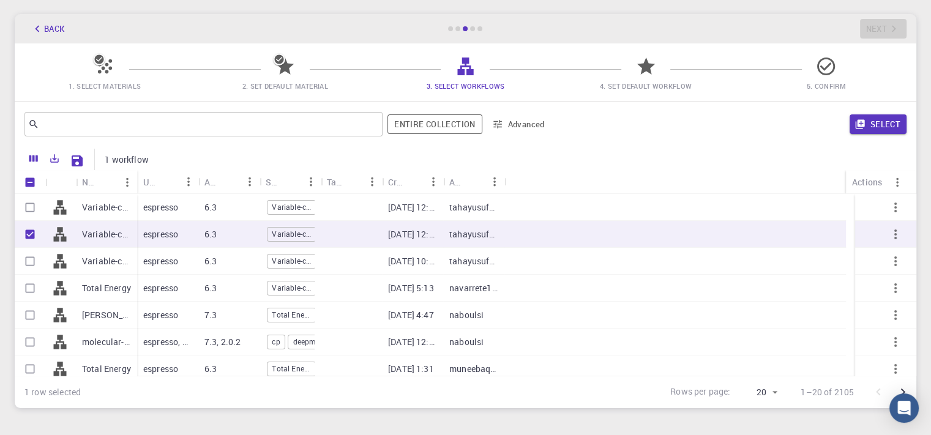
click at [187, 207] on div "espresso" at bounding box center [167, 207] width 61 height 27
checkbox input "true"
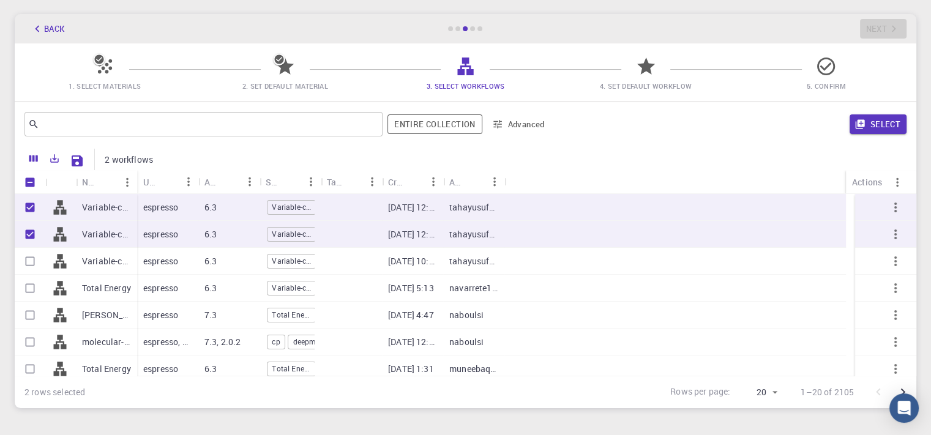
click at [298, 315] on span "Total Energy" at bounding box center [291, 315] width 48 height 10
checkbox input "true"
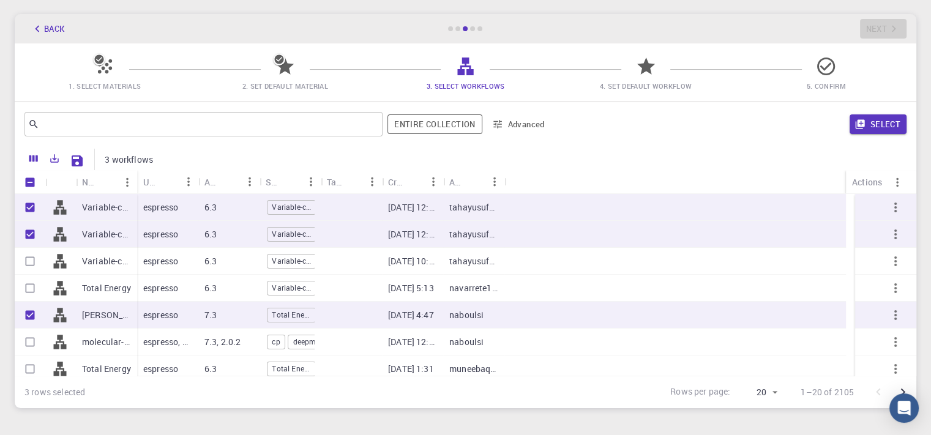
click at [314, 347] on div "cp deepmd" at bounding box center [289, 342] width 61 height 27
checkbox input "true"
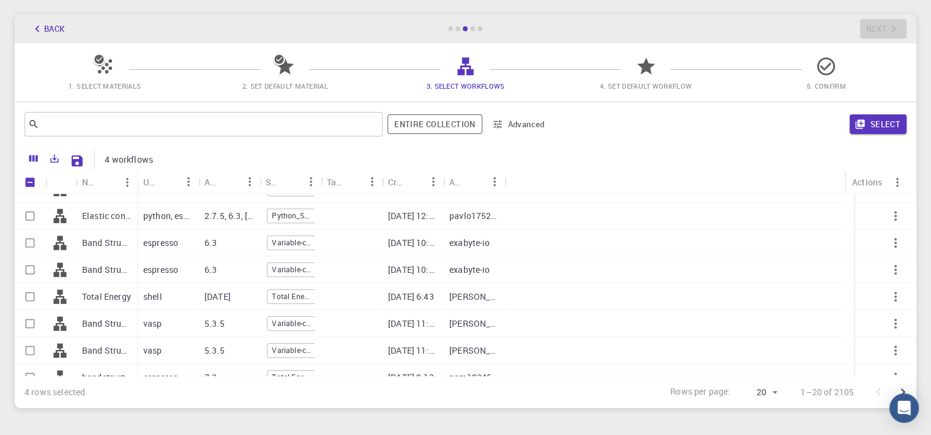
scroll to position [293, 0]
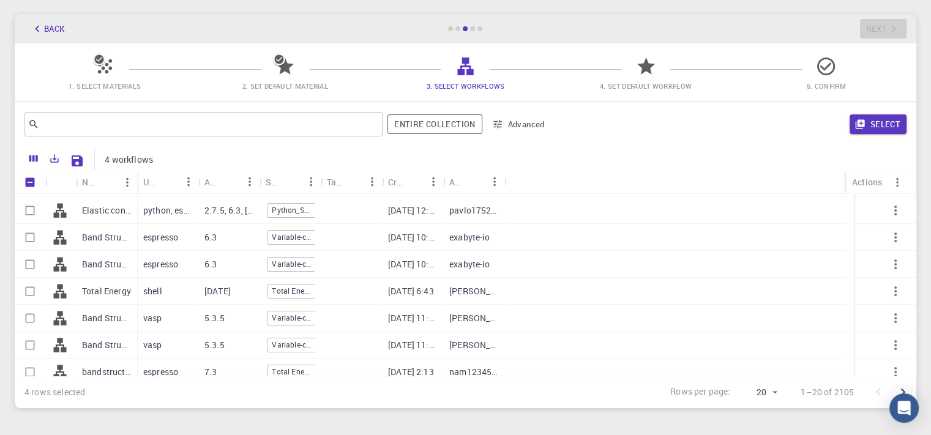
click at [112, 288] on p "Total Energy" at bounding box center [106, 291] width 49 height 12
checkbox input "true"
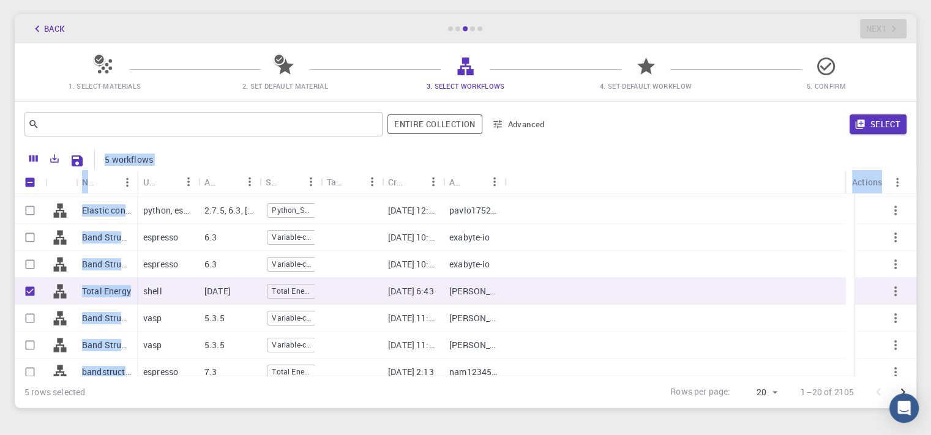
scroll to position [0, 0]
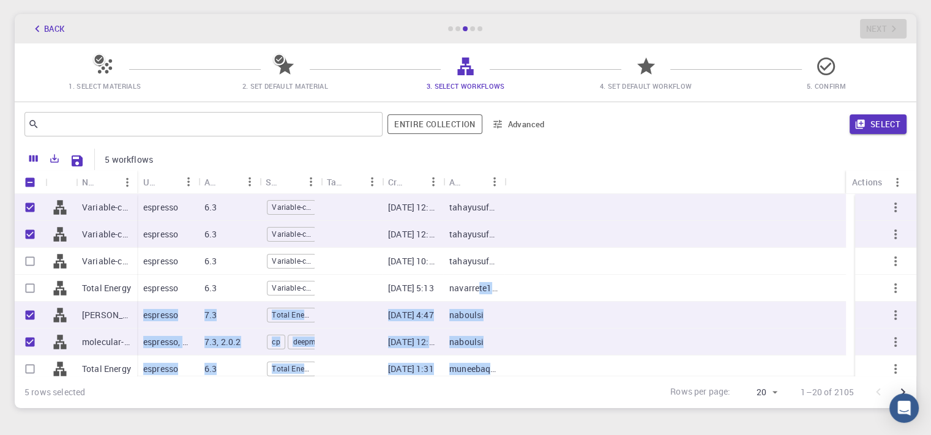
drag, startPoint x: 532, startPoint y: 237, endPoint x: 480, endPoint y: 288, distance: 73.1
click at [480, 288] on p "navarrete1987" at bounding box center [473, 288] width 49 height 12
checkbox input "true"
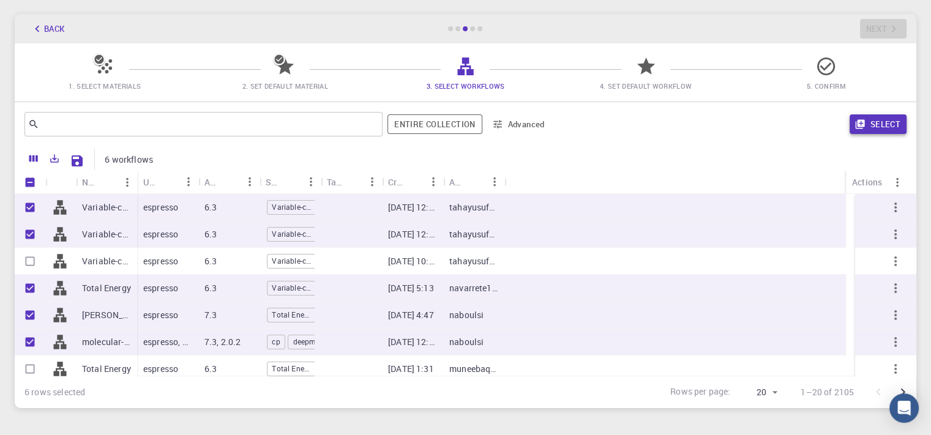
click at [881, 124] on button "Select" at bounding box center [877, 124] width 57 height 20
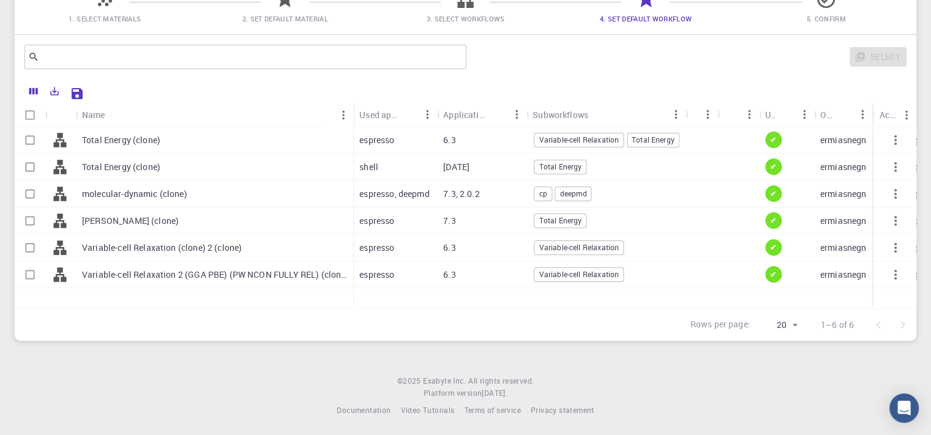
scroll to position [120, 0]
click at [166, 141] on div "Total Energy (clone)" at bounding box center [214, 139] width 277 height 27
checkbox input "true"
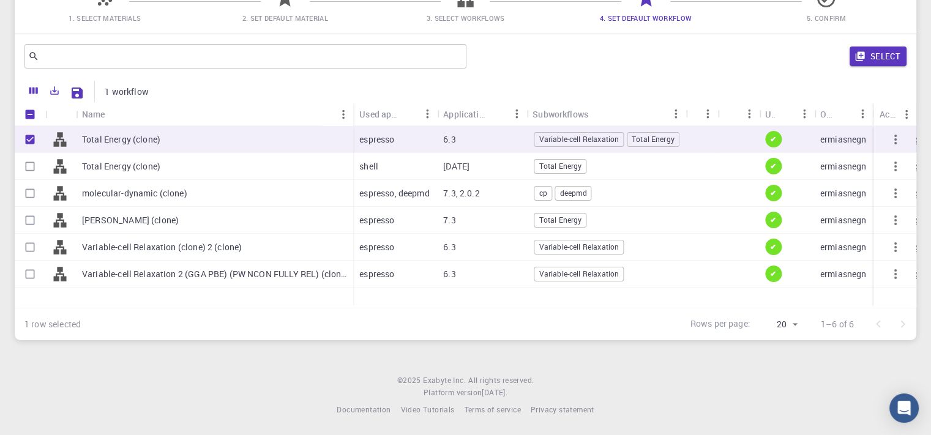
click at [118, 163] on p "Total Energy (clone)" at bounding box center [121, 166] width 78 height 12
checkbox input "true"
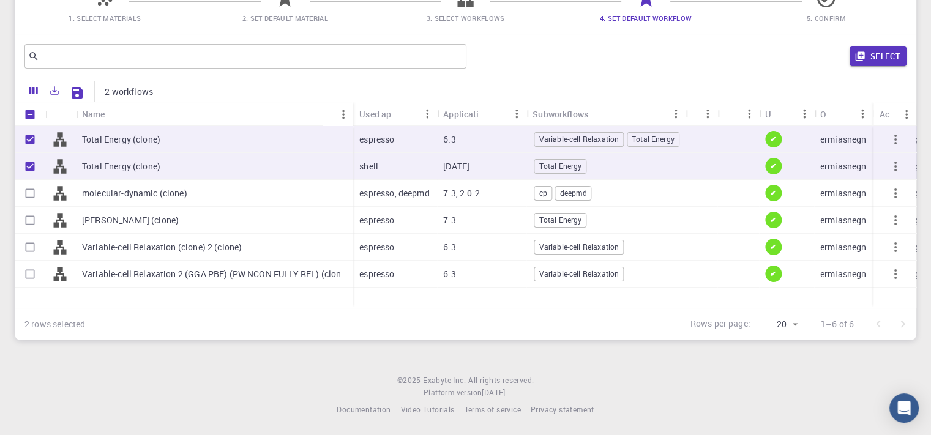
click at [108, 202] on div "molecular-dynamic (clone)" at bounding box center [214, 193] width 277 height 27
checkbox input "true"
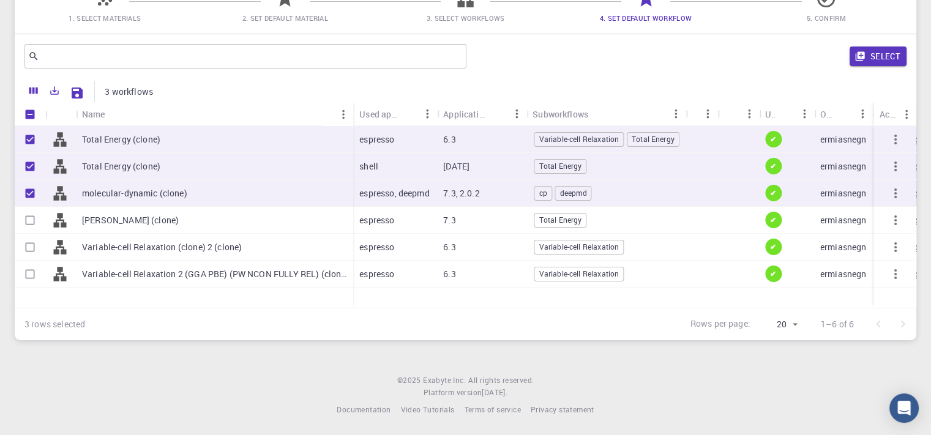
click at [80, 243] on div "Variable-cell Relaxation (clone) 2 (clone)" at bounding box center [214, 247] width 277 height 27
checkbox input "true"
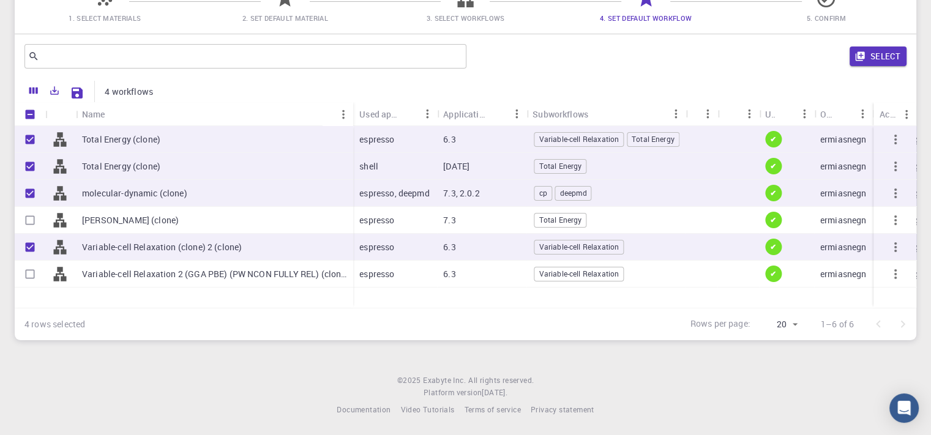
click at [58, 269] on icon at bounding box center [60, 274] width 13 height 14
checkbox input "true"
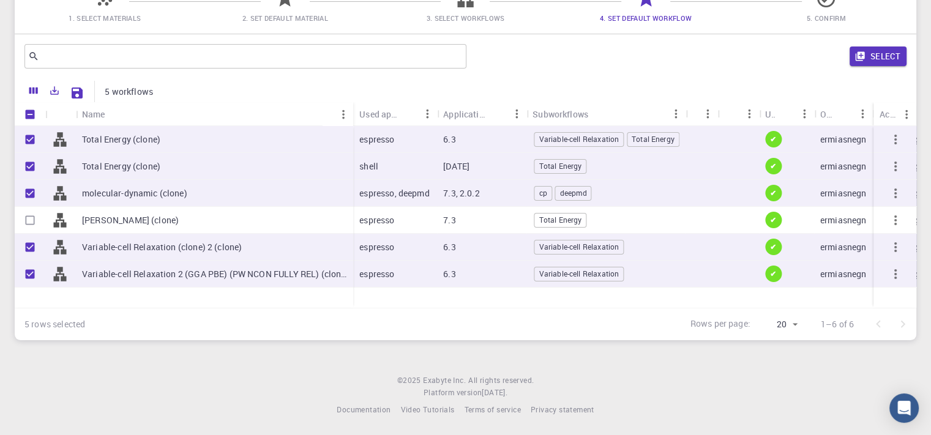
click at [77, 209] on div "Hubbard (clone)" at bounding box center [214, 220] width 277 height 27
checkbox input "true"
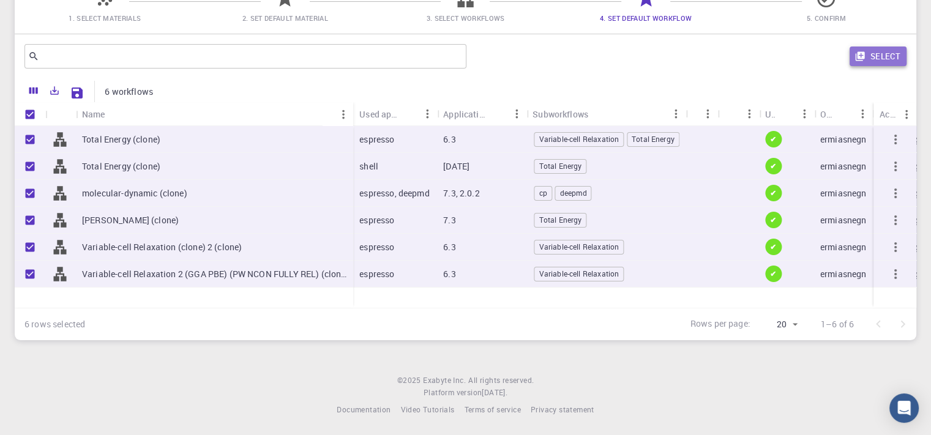
click at [878, 59] on button "Select" at bounding box center [877, 56] width 57 height 20
checkbox input "false"
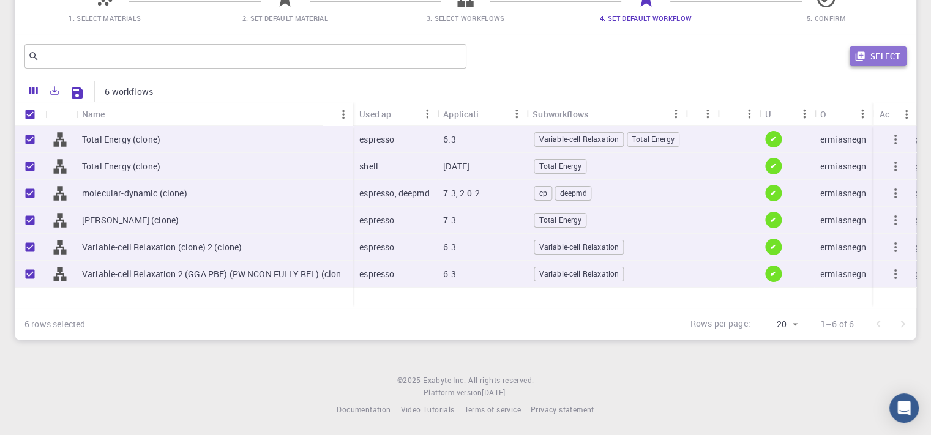
checkbox input "false"
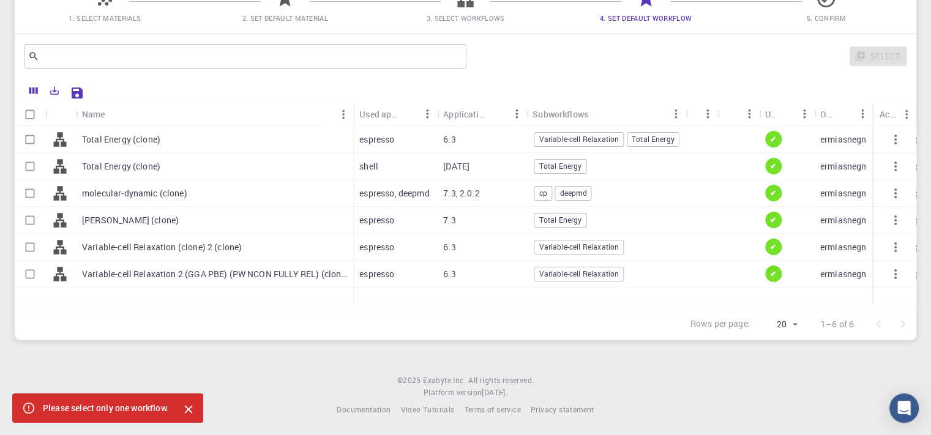
click at [158, 147] on div "Total Energy (clone)" at bounding box center [214, 139] width 277 height 27
checkbox input "true"
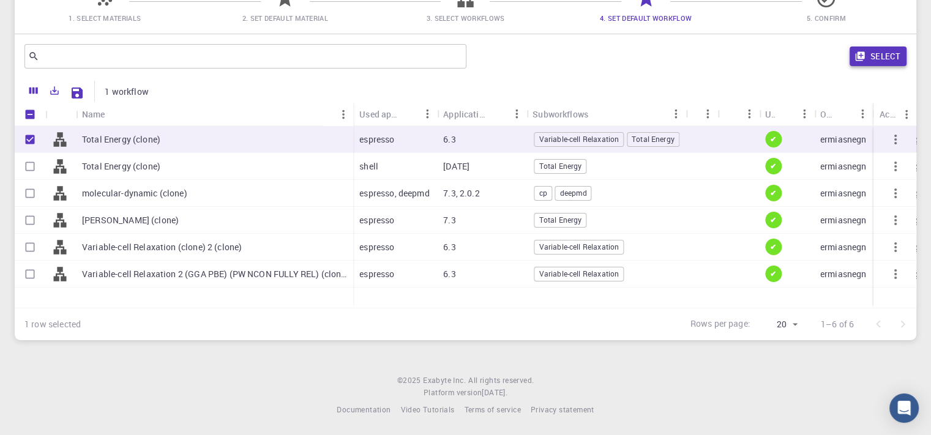
click at [888, 62] on button "Select" at bounding box center [877, 56] width 57 height 20
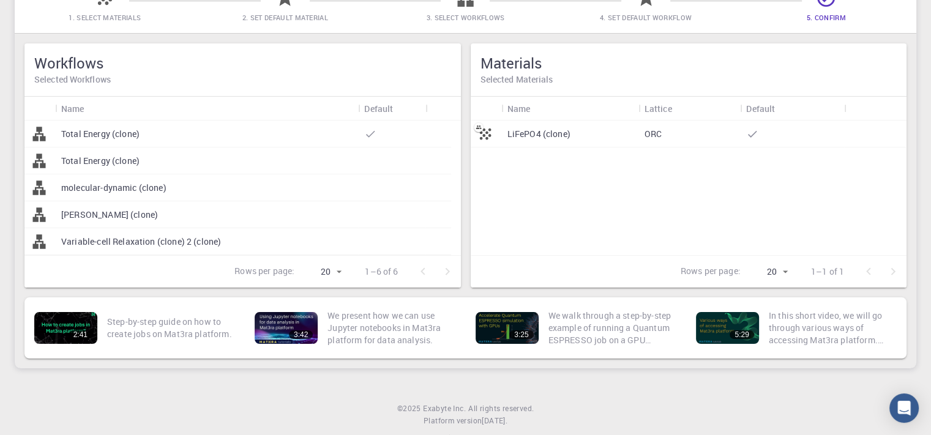
scroll to position [116, 0]
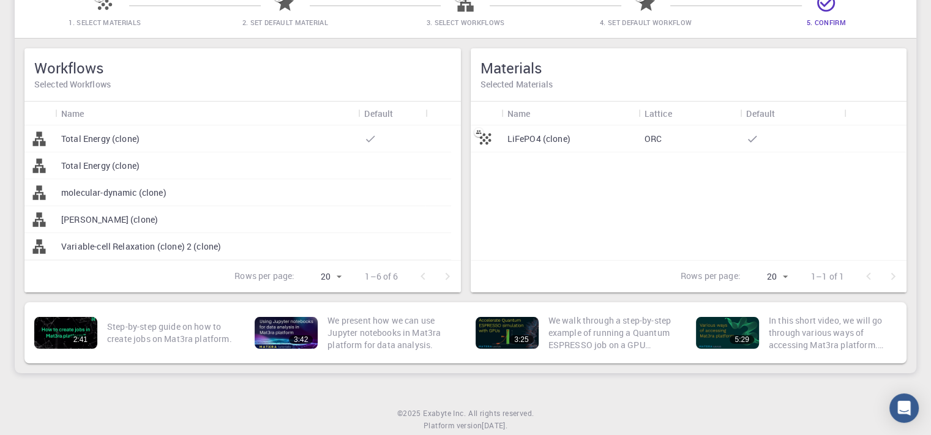
click at [715, 279] on p "Rows per page:" at bounding box center [710, 277] width 60 height 14
click at [781, 278] on body "Initial Account Setup for Ermias Select Materials, Workflows and assign default…" at bounding box center [465, 176] width 931 height 584
click at [625, 279] on div at bounding box center [465, 217] width 931 height 435
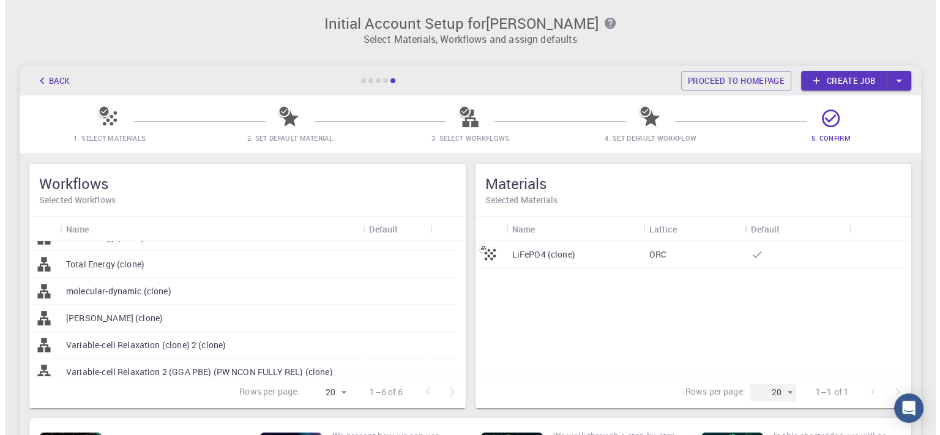
scroll to position [0, 0]
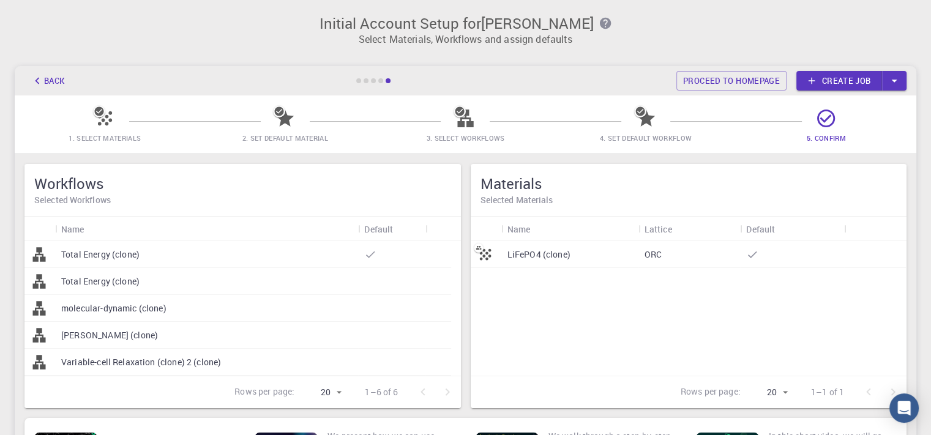
click at [160, 255] on div "Total Energy (clone)" at bounding box center [206, 254] width 303 height 27
